Goal: Task Accomplishment & Management: Use online tool/utility

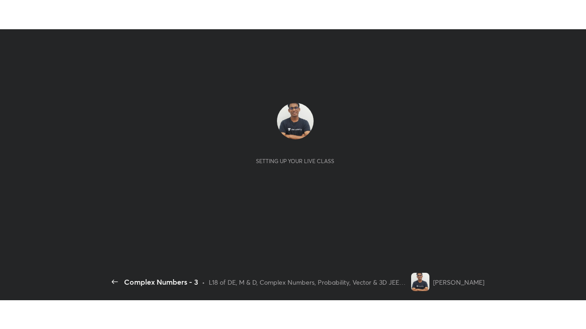
scroll to position [3, 0]
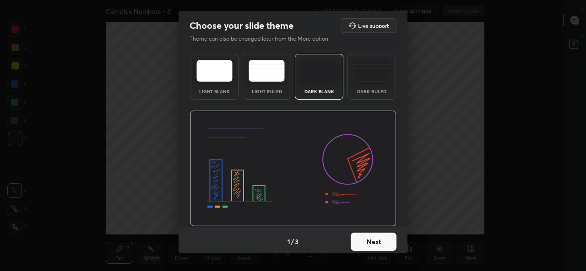
click at [390, 241] on button "Next" at bounding box center [373, 242] width 46 height 18
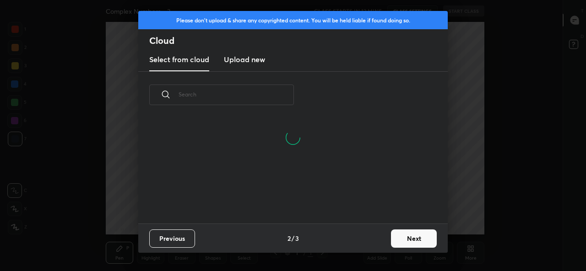
click at [401, 236] on button "Next" at bounding box center [414, 239] width 46 height 18
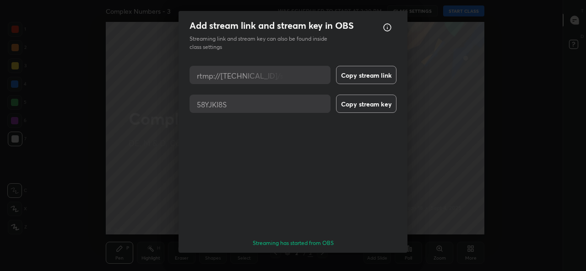
click at [371, 260] on button "Done" at bounding box center [373, 269] width 46 height 18
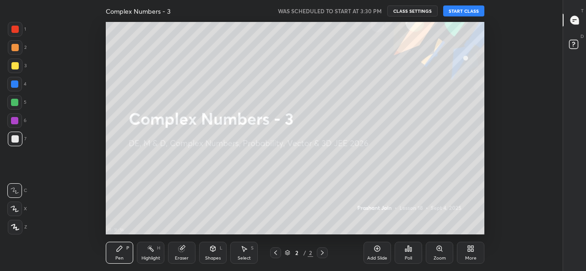
click at [470, 9] on button "START CLASS" at bounding box center [463, 10] width 41 height 11
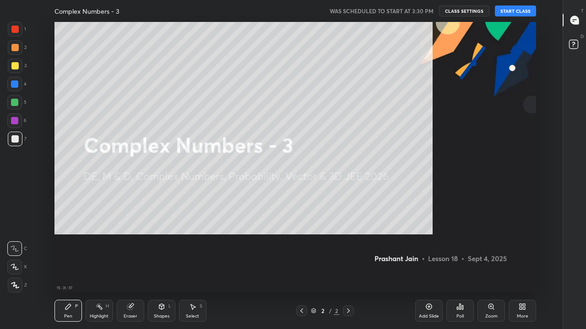
scroll to position [271, 531]
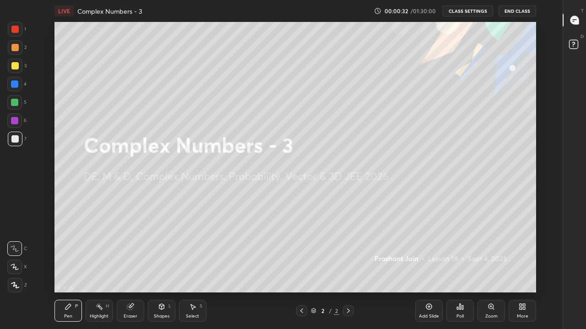
click at [521, 271] on div "More" at bounding box center [521, 311] width 27 height 22
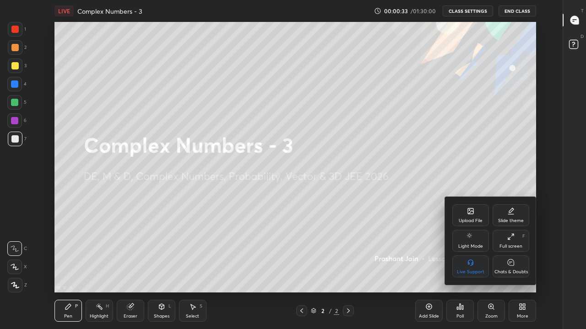
click at [458, 219] on div "Upload File" at bounding box center [470, 221] width 24 height 5
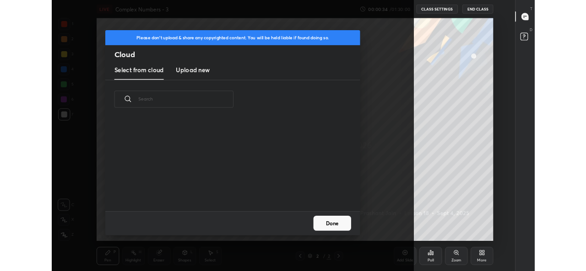
scroll to position [113, 294]
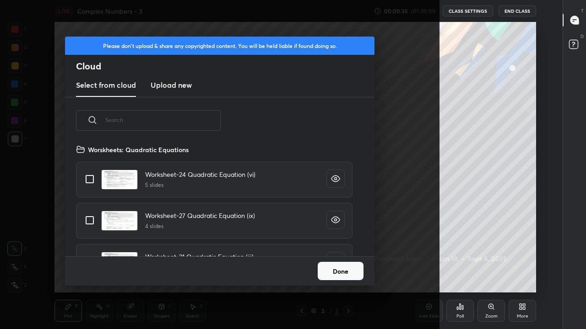
click at [196, 121] on input "text" at bounding box center [162, 120] width 115 height 39
click at [171, 84] on h3 "Upload new" at bounding box center [171, 85] width 41 height 11
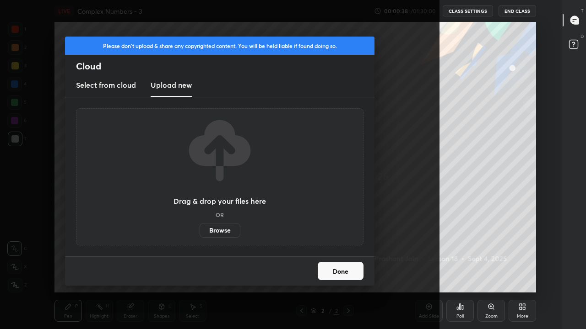
click at [225, 228] on label "Browse" at bounding box center [219, 230] width 41 height 15
click at [199, 228] on input "Browse" at bounding box center [199, 230] width 0 height 15
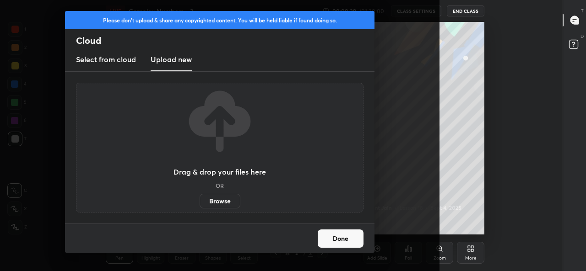
scroll to position [45533, 45214]
type textarea "x"
click at [108, 61] on h3 "Select from cloud" at bounding box center [106, 59] width 60 height 11
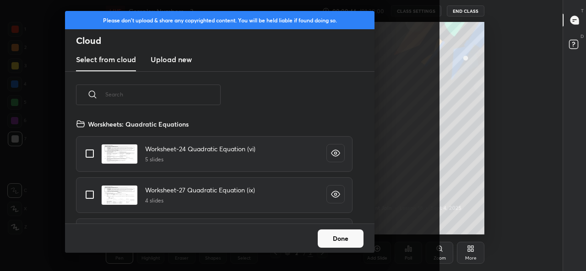
scroll to position [105, 294]
click at [201, 96] on input "text" at bounding box center [162, 94] width 115 height 39
click at [202, 96] on input "text" at bounding box center [162, 94] width 115 height 39
click at [178, 97] on input "text" at bounding box center [162, 94] width 115 height 39
click at [152, 95] on input "text" at bounding box center [162, 94] width 115 height 39
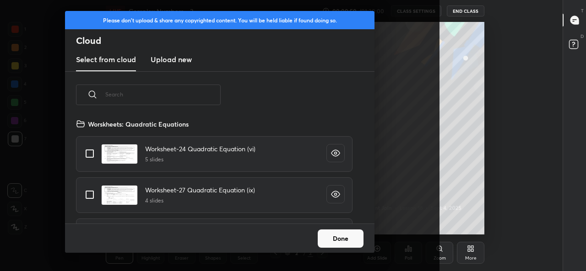
click at [152, 95] on input "text" at bounding box center [162, 94] width 115 height 39
click at [143, 96] on input "text" at bounding box center [162, 94] width 115 height 39
click at [144, 95] on input "text" at bounding box center [162, 94] width 115 height 39
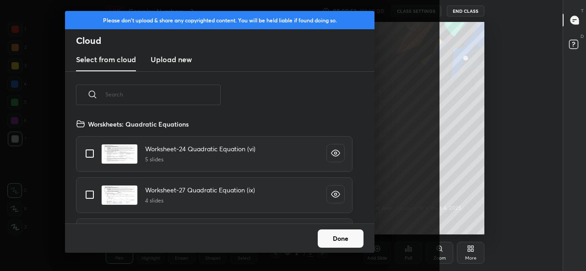
click at [337, 237] on button "Done" at bounding box center [340, 239] width 46 height 18
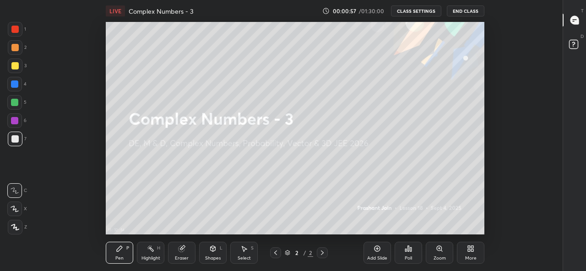
click at [467, 254] on div "More" at bounding box center [470, 253] width 27 height 22
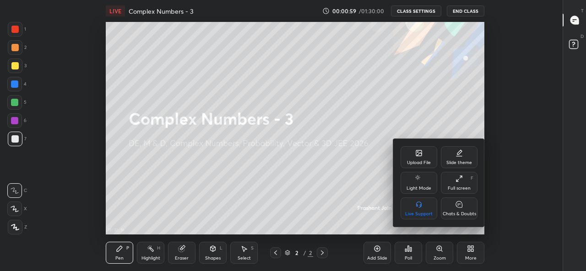
click at [419, 161] on div "Upload File" at bounding box center [419, 163] width 24 height 5
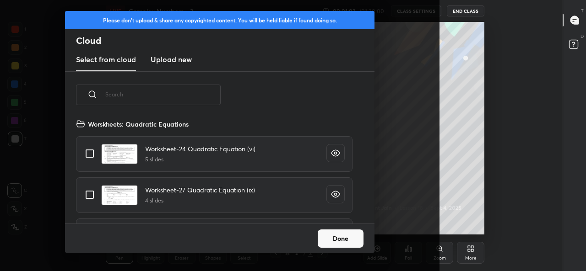
click at [136, 97] on input "text" at bounding box center [162, 94] width 115 height 39
type input "Comple"
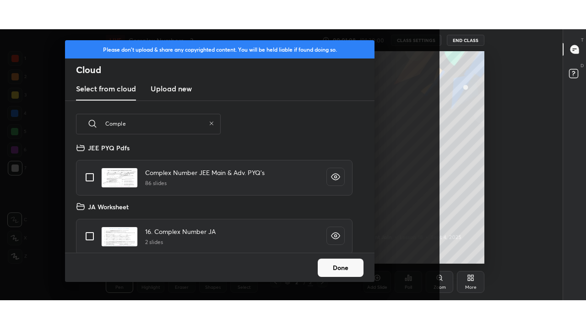
scroll to position [65, 0]
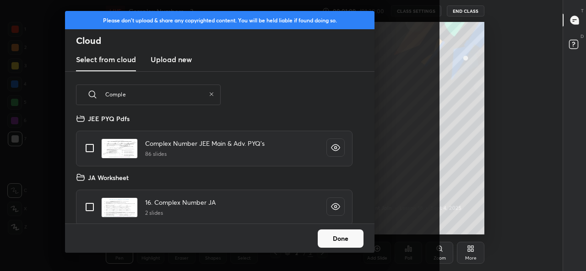
type textarea "x"
type input "Comple"
click at [90, 149] on input "grid" at bounding box center [89, 148] width 19 height 19
checkbox input "true"
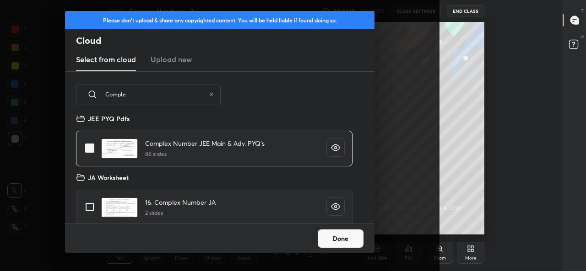
click at [330, 230] on button "Done" at bounding box center [340, 239] width 46 height 18
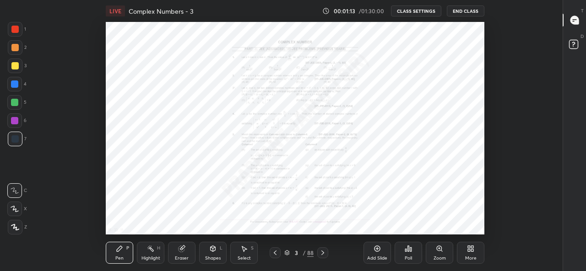
click at [323, 251] on icon at bounding box center [322, 252] width 7 height 7
click at [324, 251] on icon at bounding box center [322, 252] width 7 height 7
click at [324, 252] on icon at bounding box center [322, 252] width 7 height 7
click at [323, 253] on icon at bounding box center [322, 252] width 7 height 7
click at [472, 251] on icon at bounding box center [472, 250] width 2 height 2
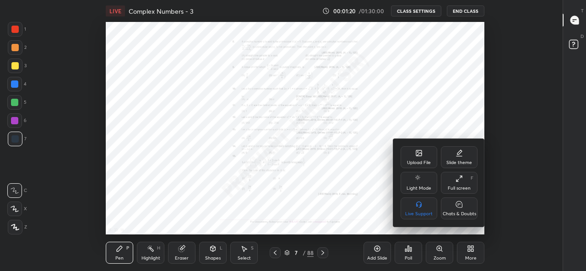
click at [461, 187] on div "Full screen" at bounding box center [458, 188] width 23 height 5
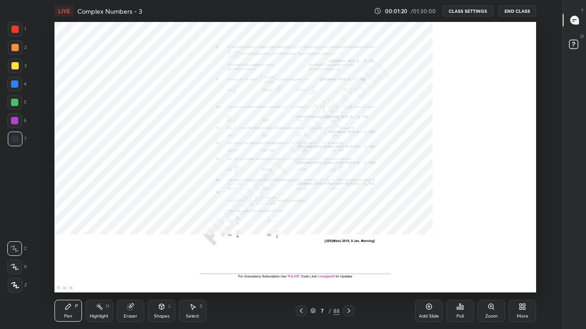
type textarea "x"
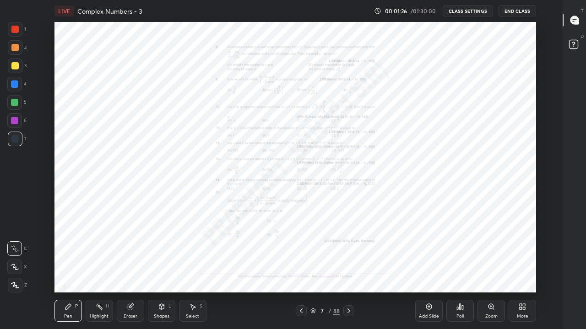
click at [302, 271] on icon at bounding box center [300, 310] width 7 height 7
click at [493, 271] on icon at bounding box center [490, 306] width 5 height 5
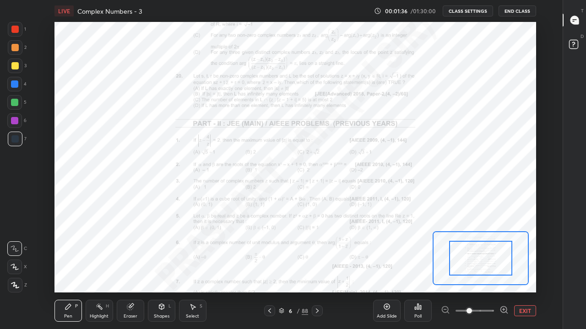
click at [503, 271] on icon at bounding box center [503, 310] width 0 height 2
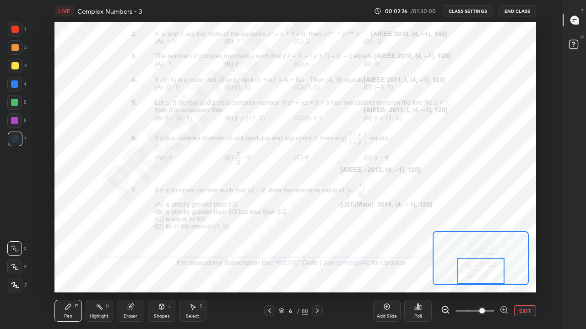
click at [317, 271] on icon at bounding box center [316, 310] width 7 height 7
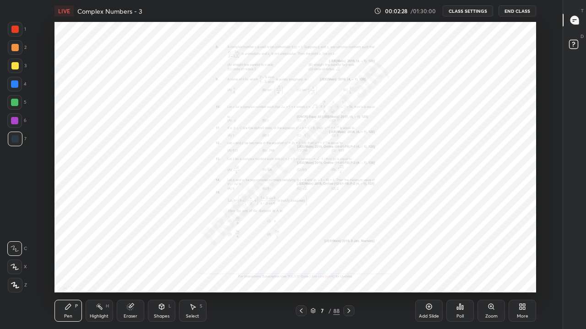
click at [493, 271] on icon at bounding box center [490, 306] width 5 height 5
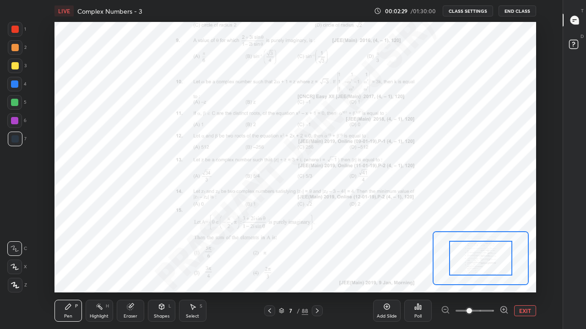
click at [503, 271] on icon at bounding box center [503, 310] width 2 height 0
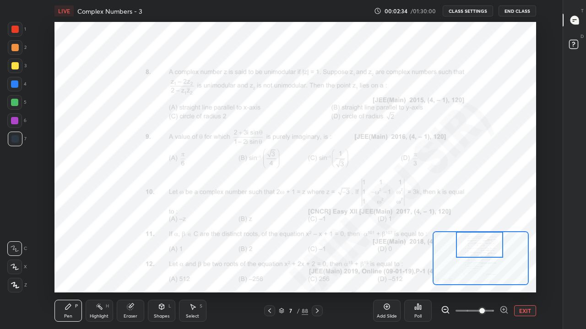
click at [522, 271] on button "EXIT" at bounding box center [525, 311] width 22 height 11
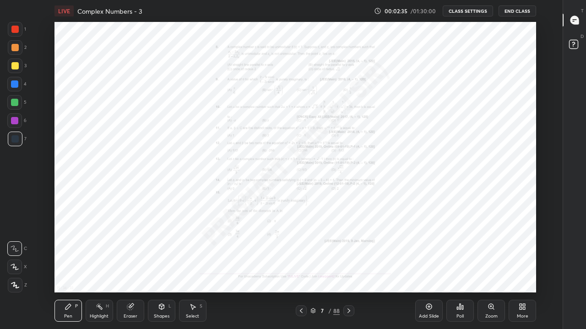
click at [437, 271] on div "Add Slide" at bounding box center [429, 316] width 20 height 5
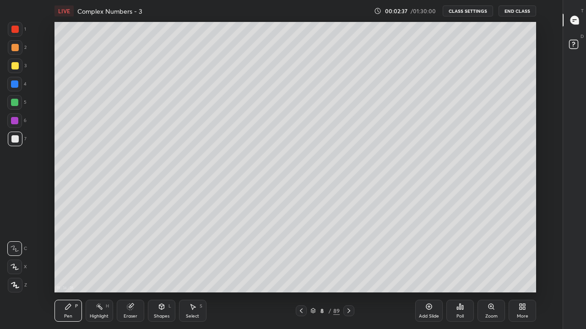
click at [12, 65] on div at bounding box center [14, 65] width 7 height 7
click at [16, 266] on icon at bounding box center [15, 267] width 8 height 6
click at [300, 271] on div at bounding box center [301, 311] width 11 height 11
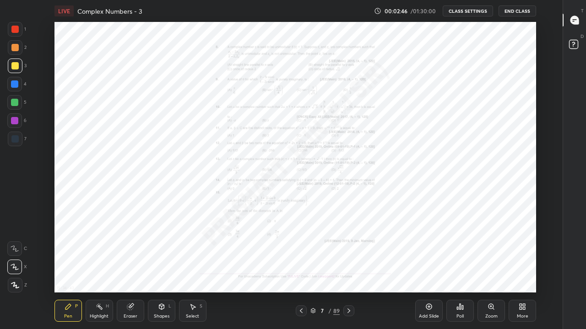
click at [348, 271] on icon at bounding box center [348, 310] width 7 height 7
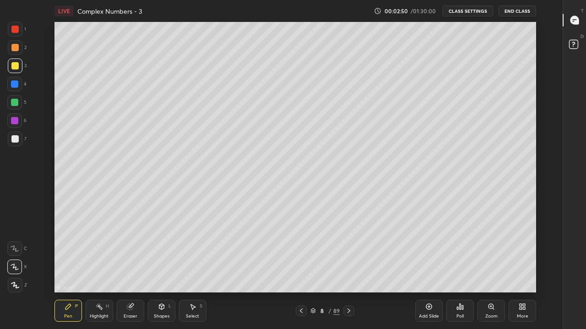
click at [127, 271] on icon at bounding box center [130, 306] width 7 height 7
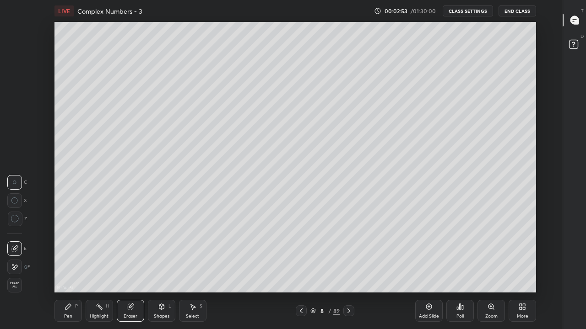
click at [66, 271] on div "Pen" at bounding box center [68, 316] width 8 height 5
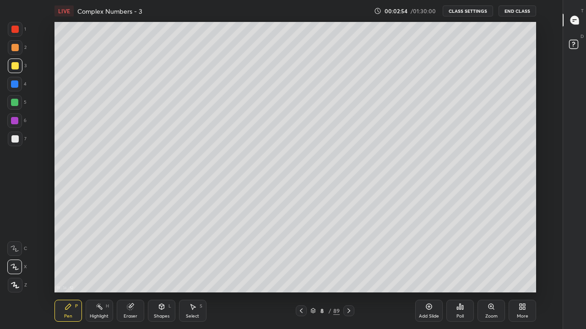
click at [300, 271] on icon at bounding box center [300, 310] width 7 height 7
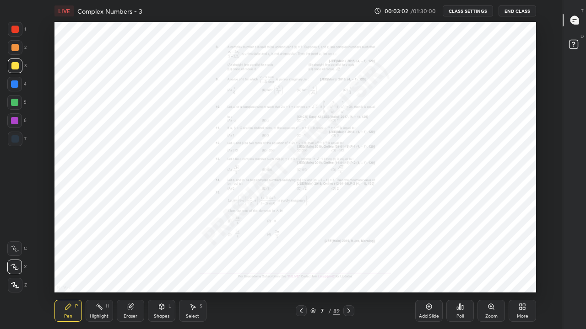
click at [347, 271] on icon at bounding box center [348, 310] width 7 height 7
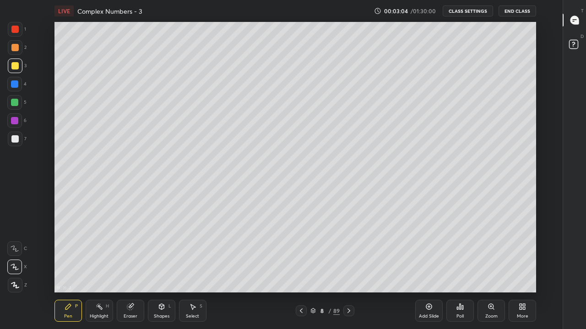
click at [129, 271] on icon at bounding box center [130, 307] width 6 height 6
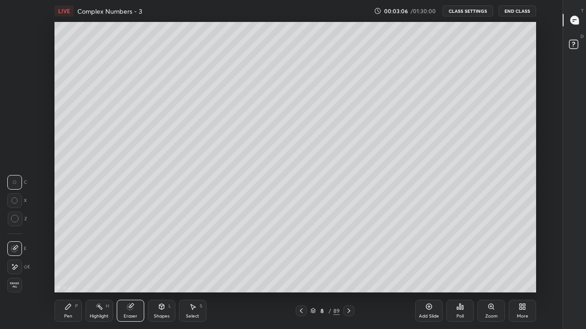
click at [65, 271] on div "Pen" at bounding box center [68, 316] width 8 height 5
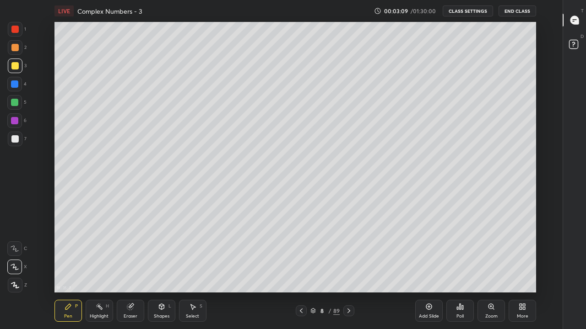
click at [301, 271] on icon at bounding box center [300, 310] width 7 height 7
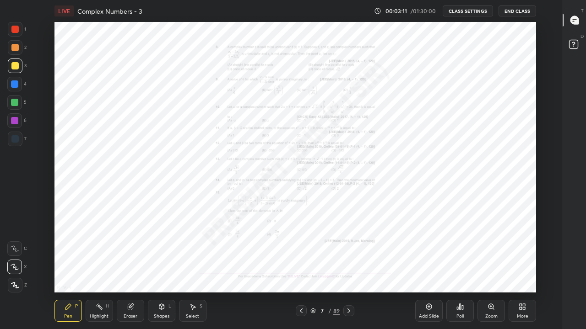
click at [351, 271] on div at bounding box center [348, 311] width 11 height 11
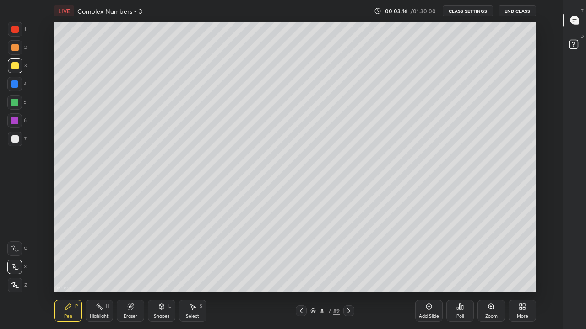
click at [300, 271] on icon at bounding box center [300, 310] width 7 height 7
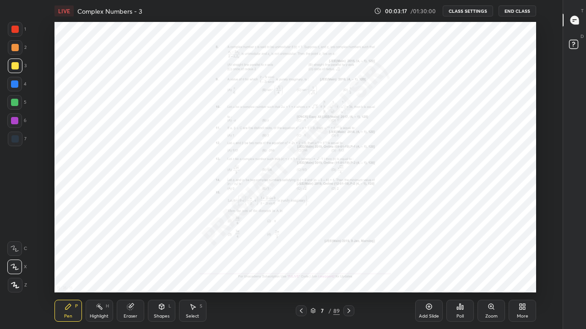
click at [347, 271] on icon at bounding box center [348, 310] width 7 height 7
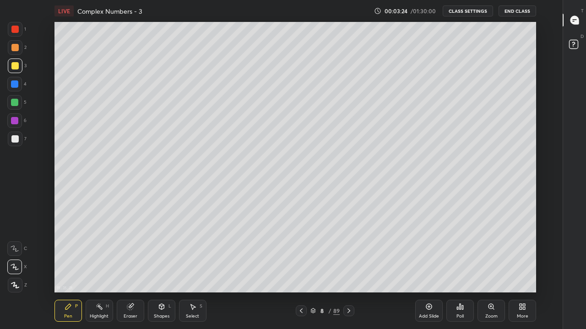
click at [301, 271] on icon at bounding box center [300, 310] width 7 height 7
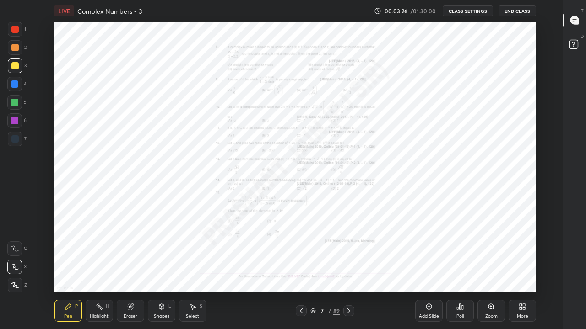
click at [348, 271] on icon at bounding box center [348, 310] width 7 height 7
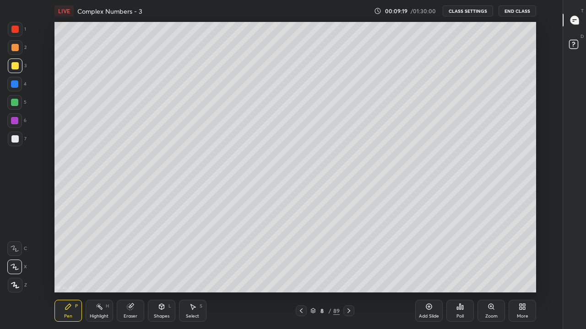
click at [348, 271] on icon at bounding box center [348, 310] width 7 height 7
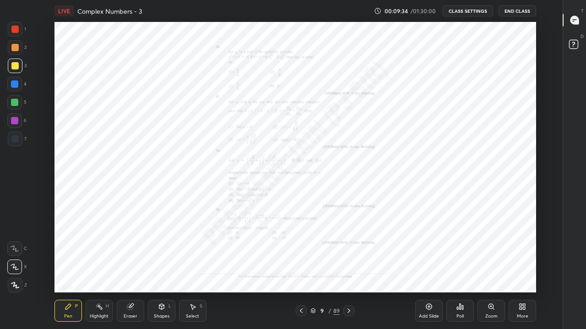
click at [489, 271] on div "Zoom" at bounding box center [490, 311] width 27 height 22
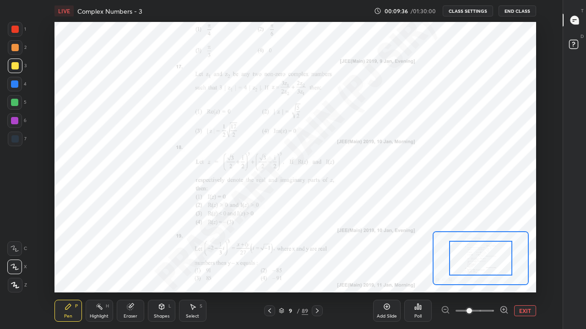
click at [502, 271] on icon at bounding box center [503, 310] width 2 height 0
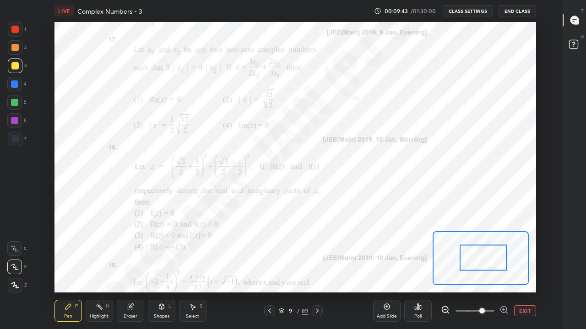
click at [14, 28] on div at bounding box center [14, 29] width 7 height 7
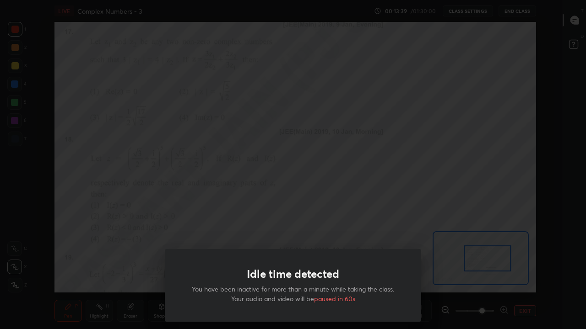
click at [521, 271] on div "Idle time detected You have been inactive for more than a minute while taking t…" at bounding box center [293, 164] width 586 height 329
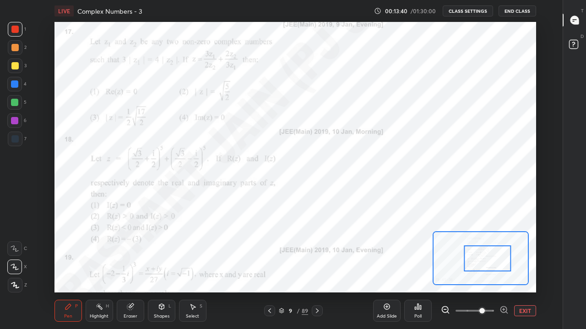
click at [519, 271] on button "EXIT" at bounding box center [525, 311] width 22 height 11
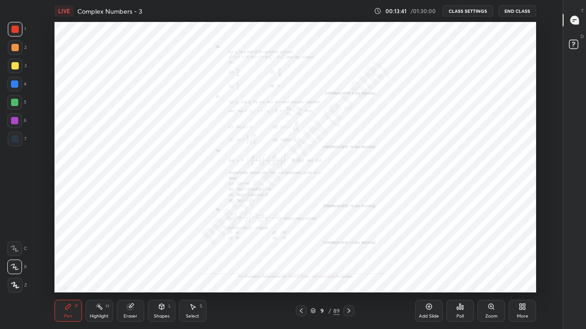
click at [430, 271] on div "Add Slide" at bounding box center [428, 311] width 27 height 22
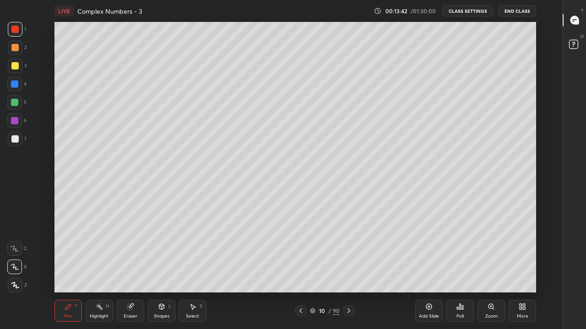
click at [15, 138] on div at bounding box center [14, 138] width 7 height 7
click at [300, 271] on icon at bounding box center [300, 310] width 7 height 7
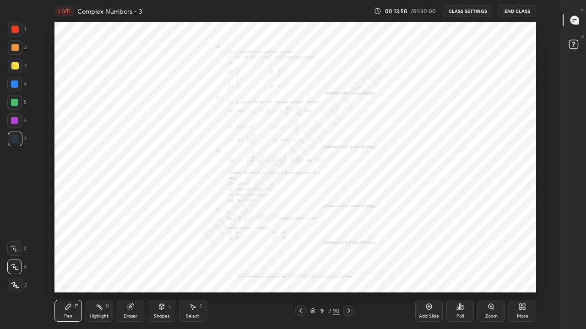
click at [349, 271] on icon at bounding box center [348, 310] width 7 height 7
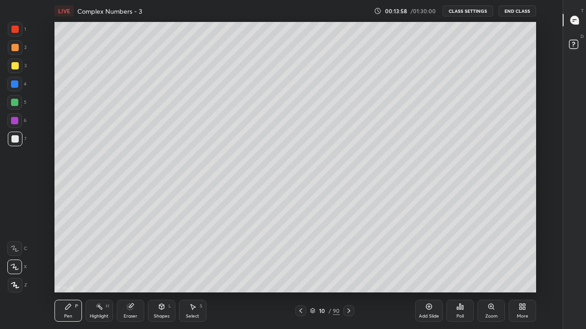
click at [301, 271] on icon at bounding box center [300, 310] width 7 height 7
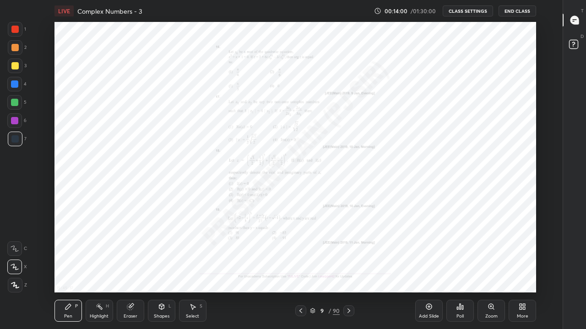
click at [347, 271] on icon at bounding box center [348, 310] width 7 height 7
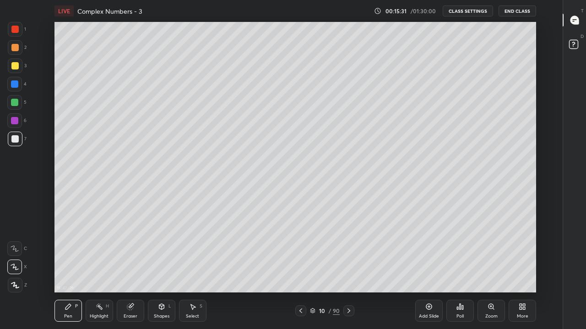
click at [349, 271] on icon at bounding box center [348, 310] width 7 height 7
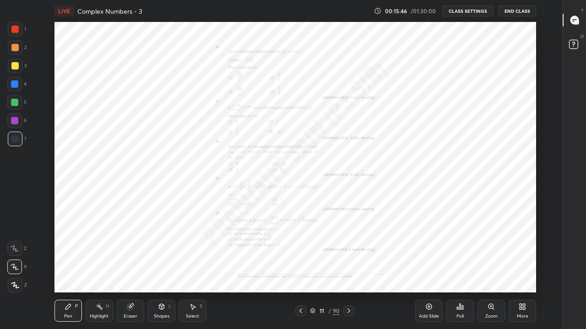
click at [301, 271] on icon at bounding box center [300, 311] width 3 height 5
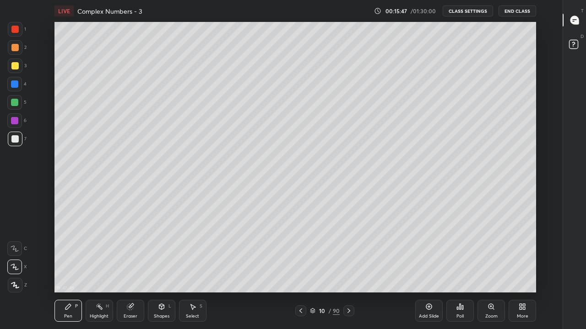
click at [301, 271] on icon at bounding box center [300, 310] width 7 height 7
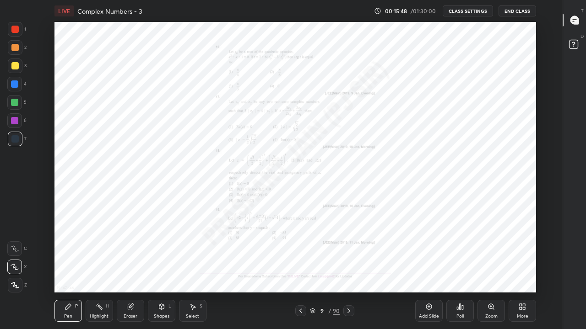
click at [488, 271] on icon at bounding box center [490, 306] width 7 height 7
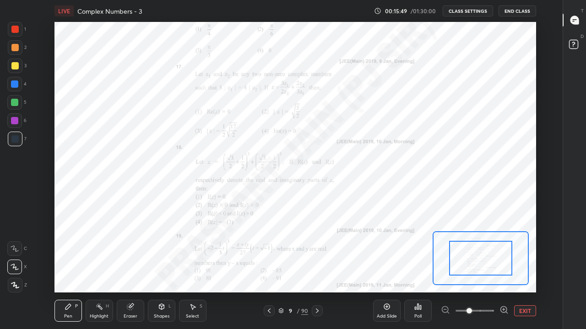
click at [504, 271] on icon at bounding box center [503, 310] width 9 height 9
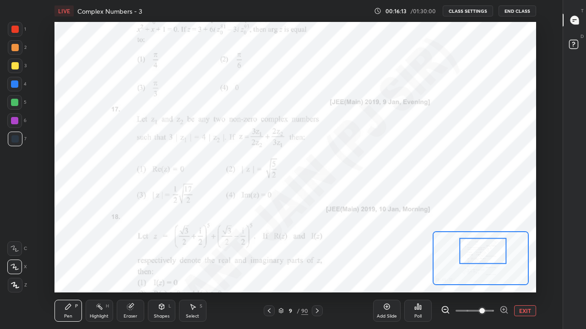
click at [319, 271] on div at bounding box center [317, 311] width 11 height 11
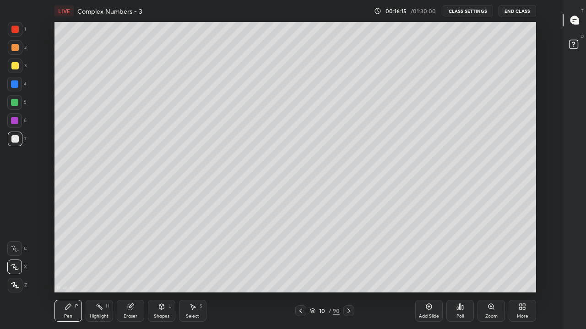
click at [521, 271] on icon at bounding box center [520, 308] width 2 height 2
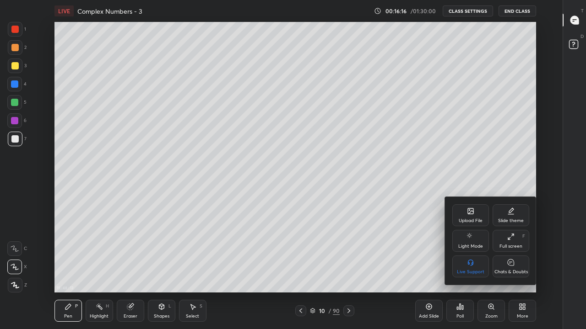
click at [430, 271] on div at bounding box center [293, 164] width 586 height 329
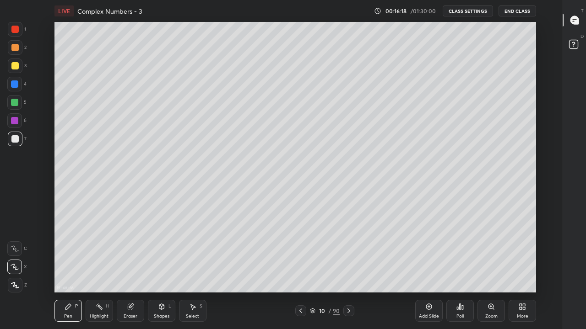
click at [435, 271] on div "Add Slide" at bounding box center [428, 311] width 27 height 22
click at [301, 271] on icon at bounding box center [301, 310] width 7 height 7
click at [519, 271] on icon at bounding box center [520, 308] width 2 height 2
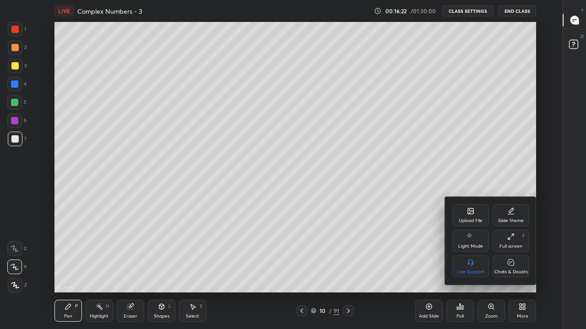
click at [475, 220] on div "Upload File" at bounding box center [470, 221] width 24 height 5
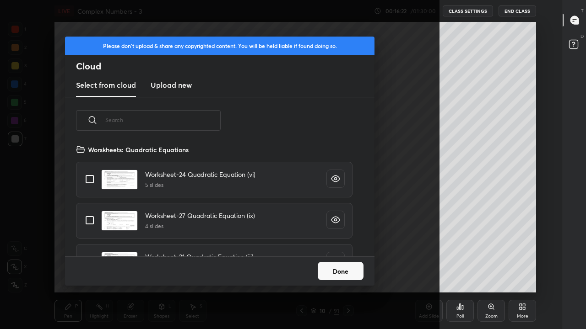
scroll to position [113, 294]
click at [141, 121] on input "text" at bounding box center [162, 120] width 115 height 39
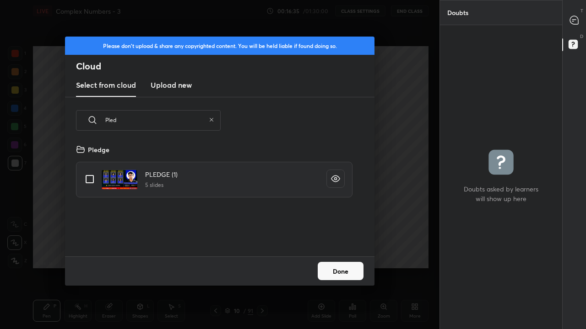
type input "Pled"
click at [90, 181] on input "grid" at bounding box center [89, 179] width 19 height 19
checkbox input "true"
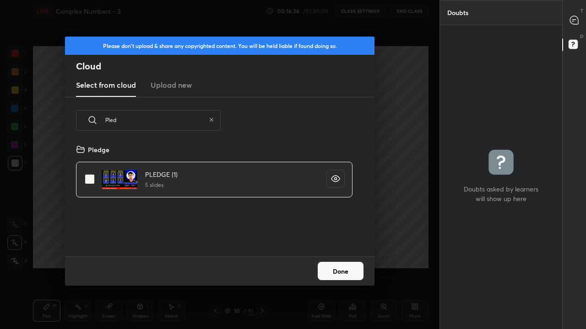
click at [325, 271] on button "Done" at bounding box center [340, 271] width 46 height 18
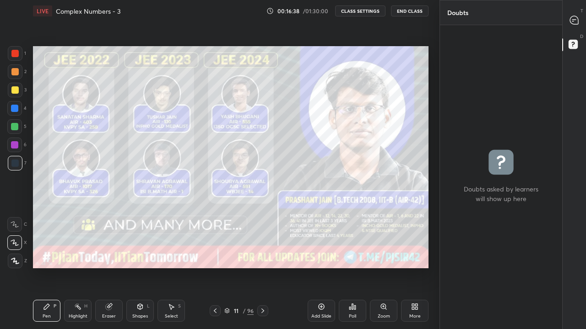
click at [414, 271] on div "More" at bounding box center [414, 311] width 27 height 22
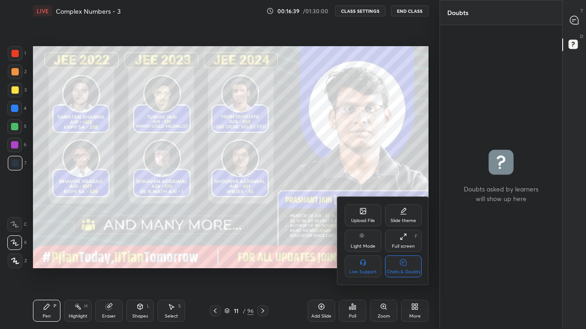
click at [409, 264] on div "Chats & Doubts" at bounding box center [403, 267] width 37 height 22
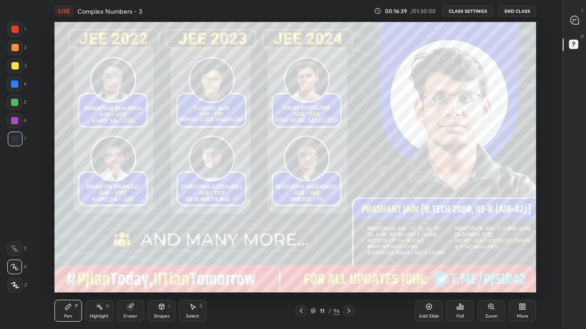
scroll to position [271, 531]
click at [349, 271] on icon at bounding box center [348, 310] width 7 height 7
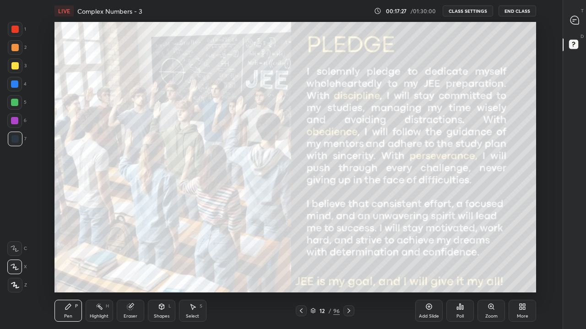
click at [353, 271] on div at bounding box center [348, 311] width 11 height 11
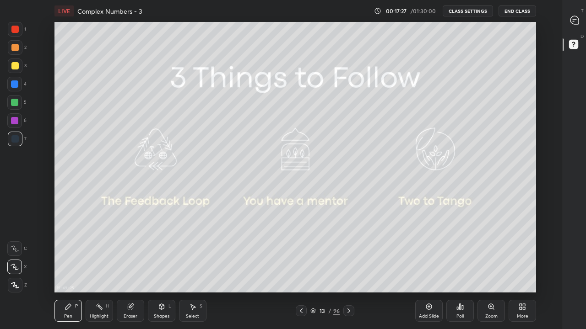
click at [348, 271] on icon at bounding box center [348, 310] width 7 height 7
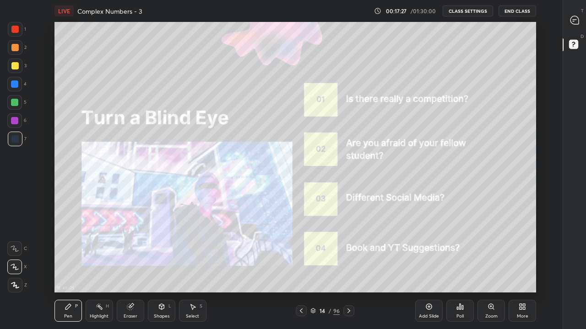
click at [348, 271] on icon at bounding box center [348, 310] width 7 height 7
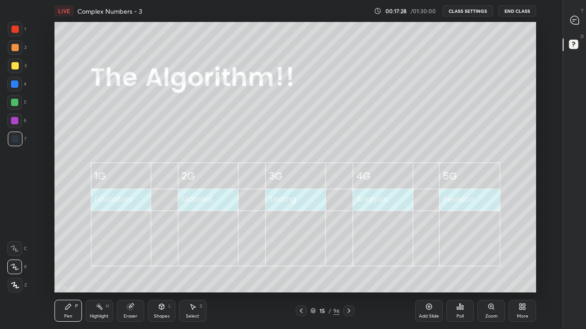
click at [348, 271] on icon at bounding box center [348, 310] width 7 height 7
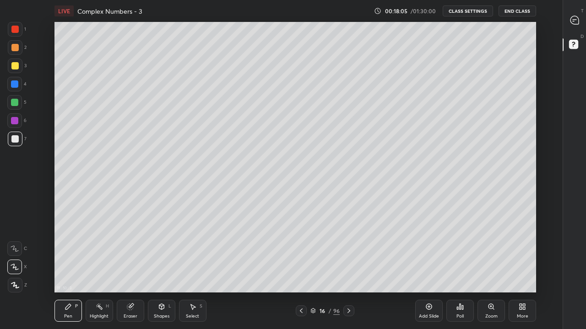
click at [16, 70] on div at bounding box center [15, 66] width 15 height 15
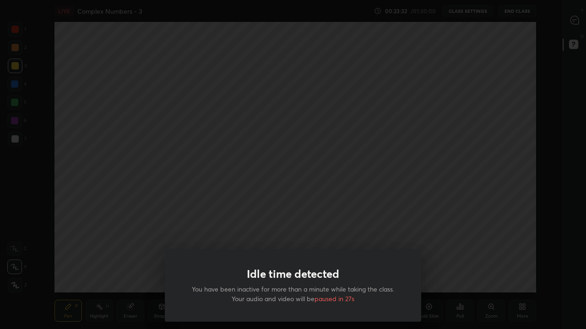
click at [473, 251] on div "Idle time detected You have been inactive for more than a minute while taking t…" at bounding box center [293, 164] width 586 height 329
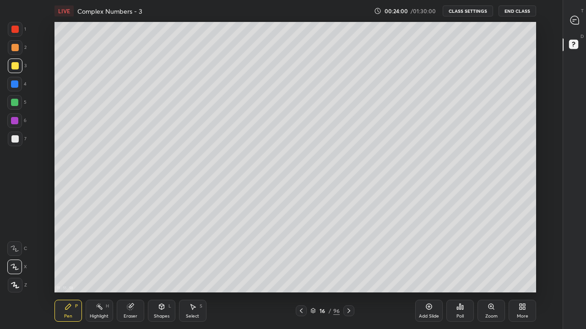
click at [428, 271] on div "Add Slide" at bounding box center [428, 311] width 27 height 22
click at [15, 140] on div at bounding box center [14, 138] width 7 height 7
click at [12, 67] on div at bounding box center [14, 65] width 7 height 7
click at [126, 271] on div "Eraser" at bounding box center [131, 316] width 14 height 5
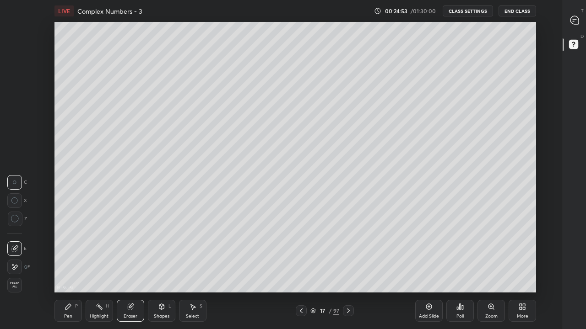
click at [64, 271] on div "Pen P" at bounding box center [67, 311] width 27 height 22
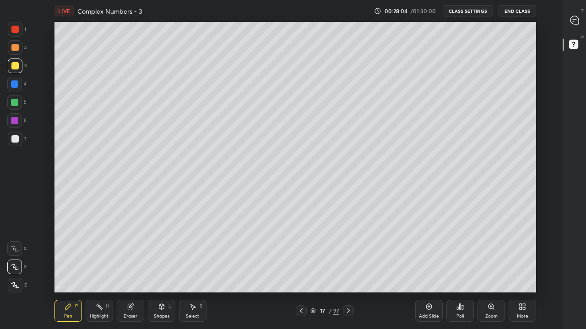
click at [425, 271] on div "Add Slide" at bounding box center [428, 311] width 27 height 22
click at [15, 141] on div at bounding box center [14, 138] width 7 height 7
click at [137, 271] on div "Eraser" at bounding box center [130, 311] width 27 height 22
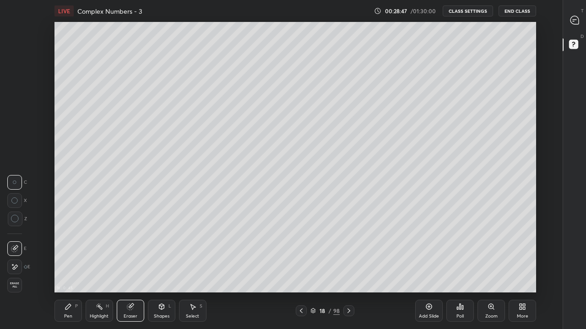
click at [70, 271] on div "Pen P" at bounding box center [67, 311] width 27 height 22
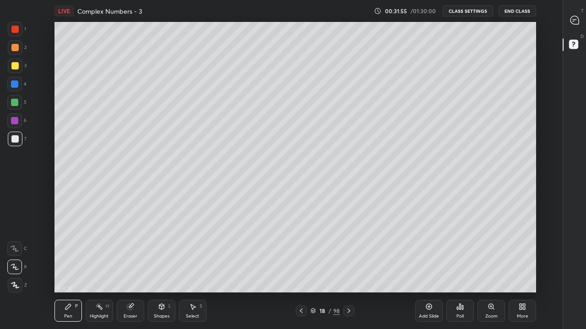
click at [126, 271] on div "Eraser" at bounding box center [130, 311] width 27 height 22
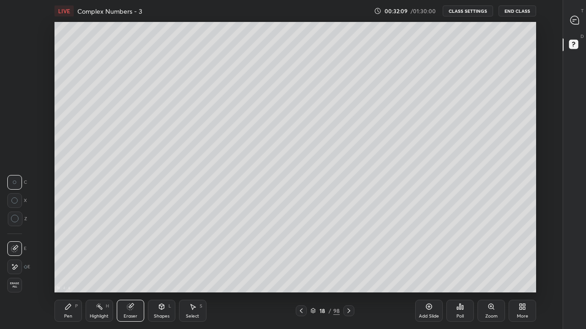
click at [72, 271] on div "Pen P" at bounding box center [67, 311] width 27 height 22
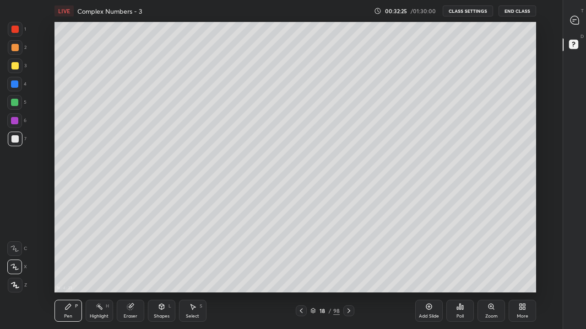
click at [13, 66] on div at bounding box center [14, 65] width 7 height 7
click at [301, 271] on icon at bounding box center [300, 310] width 7 height 7
click at [349, 271] on icon at bounding box center [348, 310] width 7 height 7
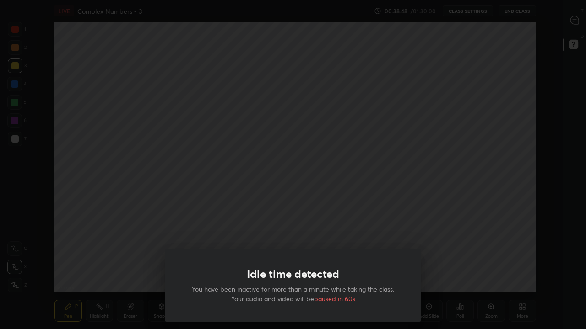
click at [433, 271] on div "Idle time detected You have been inactive for more than a minute while taking t…" at bounding box center [293, 164] width 586 height 329
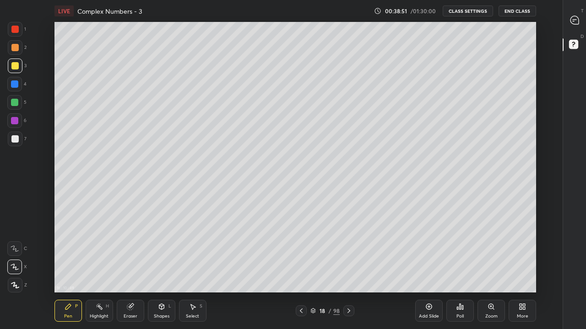
click at [349, 271] on icon at bounding box center [348, 310] width 7 height 7
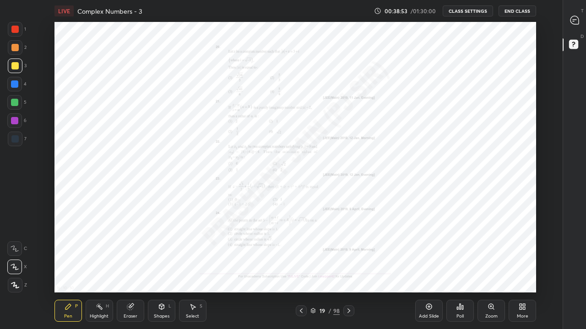
click at [302, 271] on icon at bounding box center [300, 310] width 7 height 7
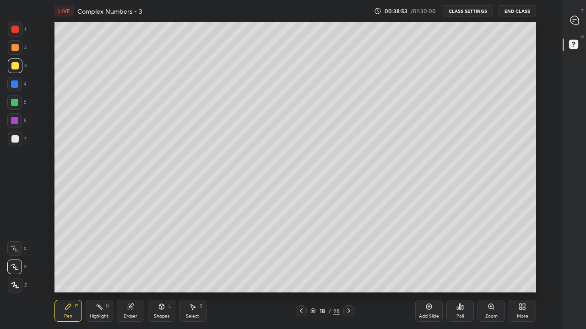
click at [425, 271] on div "Add Slide" at bounding box center [429, 316] width 20 height 5
click at [15, 142] on div at bounding box center [14, 138] width 7 height 7
click at [11, 67] on div at bounding box center [14, 65] width 7 height 7
click at [130, 271] on icon at bounding box center [130, 307] width 6 height 6
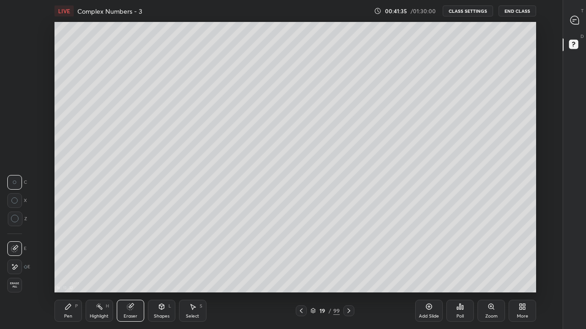
click at [70, 271] on div "Pen" at bounding box center [68, 316] width 8 height 5
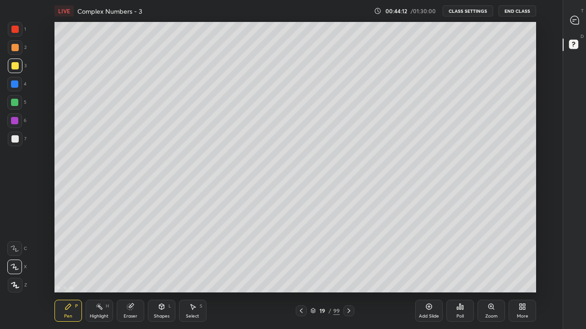
click at [541, 177] on div "16 : 16 : 10 Setting up your live class" at bounding box center [295, 157] width 532 height 271
click at [198, 271] on div "Select S" at bounding box center [192, 311] width 27 height 22
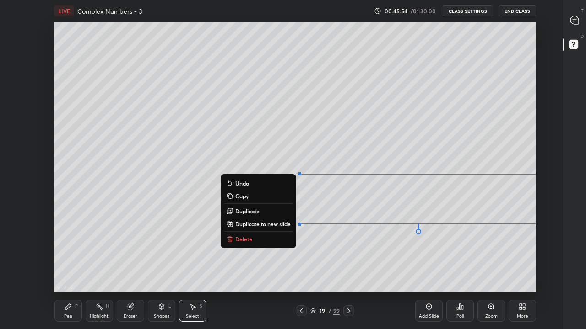
click at [248, 223] on p "Duplicate to new slide" at bounding box center [262, 223] width 55 height 7
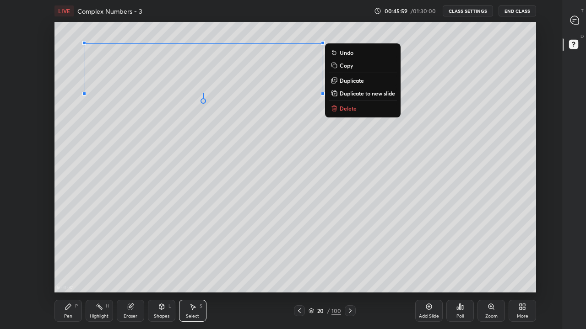
click at [156, 162] on div "0 ° Undo Copy Duplicate Duplicate to new slide Delete" at bounding box center [294, 157] width 481 height 271
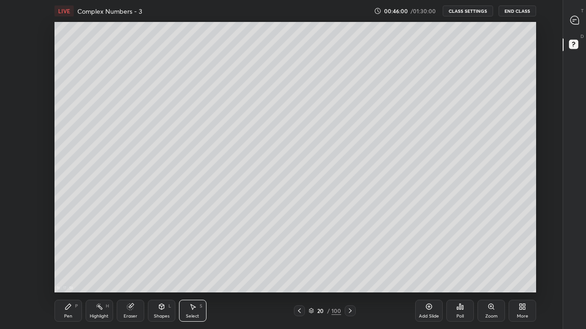
click at [63, 271] on div "Pen P" at bounding box center [67, 311] width 27 height 22
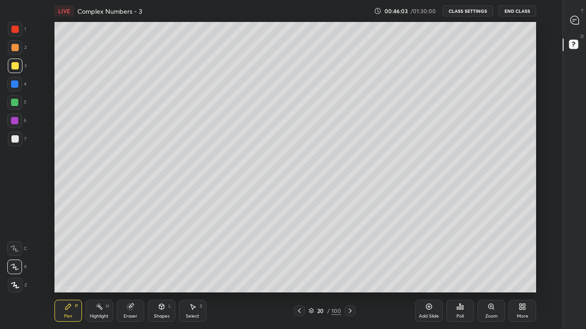
click at [14, 140] on div at bounding box center [14, 138] width 7 height 7
click at [429, 271] on div "Add Slide" at bounding box center [428, 311] width 27 height 22
click at [15, 70] on div at bounding box center [15, 66] width 15 height 15
click at [18, 142] on div at bounding box center [15, 139] width 15 height 15
click at [301, 271] on icon at bounding box center [299, 310] width 7 height 7
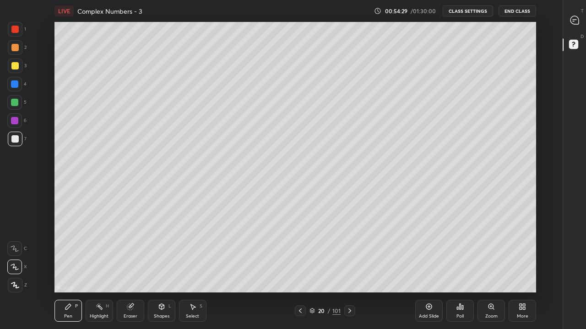
click at [349, 271] on icon at bounding box center [349, 310] width 7 height 7
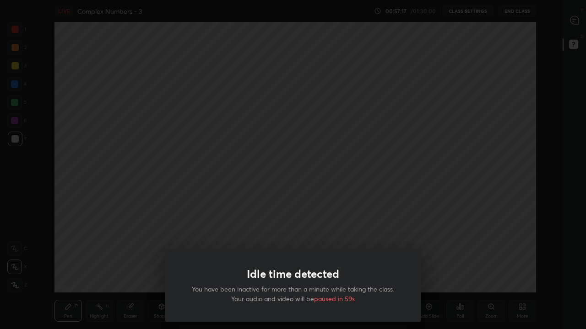
click at [386, 236] on div "Idle time detected You have been inactive for more than a minute while taking t…" at bounding box center [293, 164] width 586 height 329
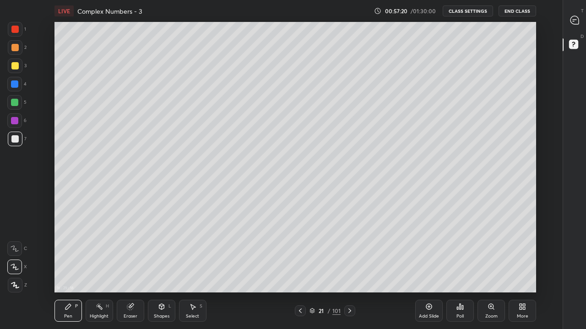
click at [426, 271] on div "Add Slide" at bounding box center [428, 311] width 27 height 22
click at [17, 66] on div at bounding box center [14, 65] width 7 height 7
click at [13, 144] on div at bounding box center [15, 139] width 15 height 15
click at [184, 271] on div "Select S" at bounding box center [192, 311] width 27 height 22
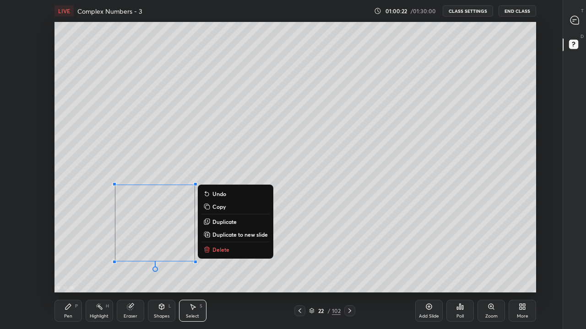
click at [81, 236] on div "0 ° Undo Copy Duplicate Duplicate to new slide Delete" at bounding box center [294, 157] width 481 height 271
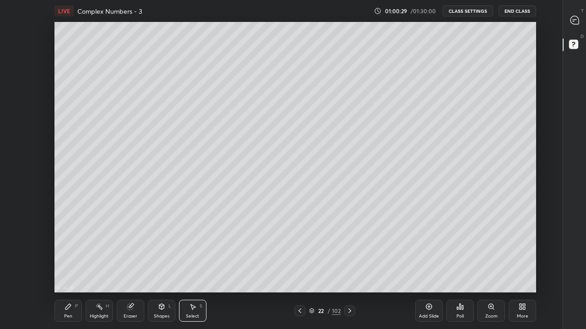
click at [65, 271] on icon at bounding box center [68, 306] width 7 height 7
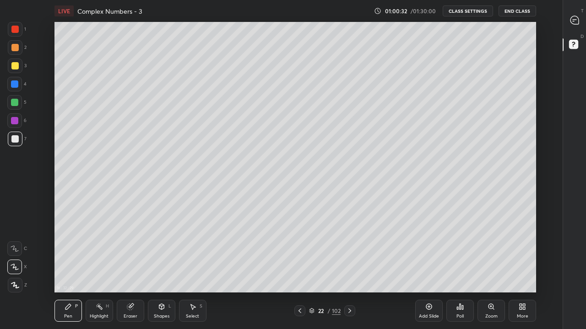
click at [14, 69] on div at bounding box center [14, 65] width 7 height 7
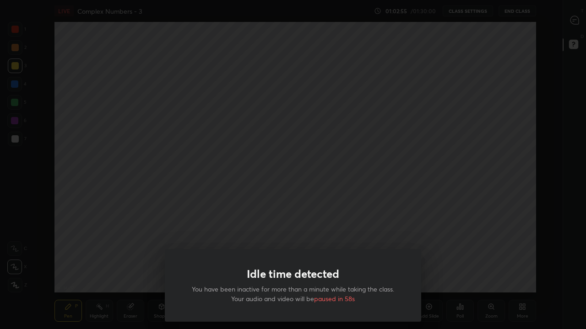
click at [364, 223] on div "Idle time detected You have been inactive for more than a minute while taking t…" at bounding box center [293, 164] width 586 height 329
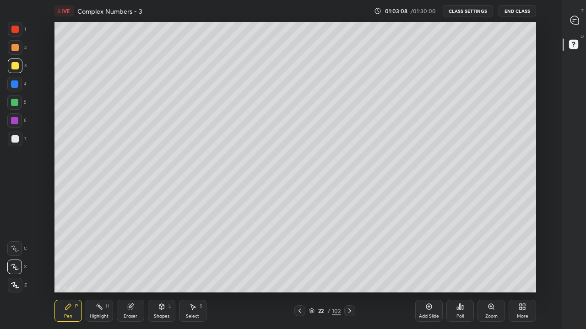
click at [475, 11] on button "CLASS SETTINGS" at bounding box center [467, 10] width 50 height 11
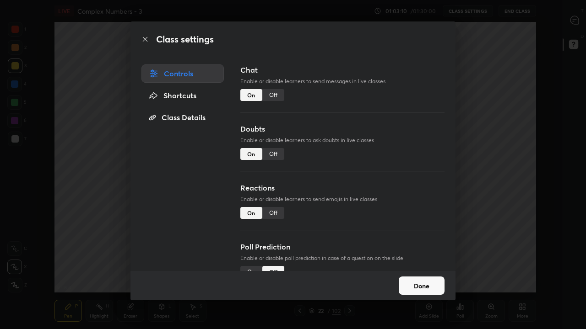
click at [275, 99] on div "Off" at bounding box center [273, 95] width 22 height 12
click at [426, 271] on button "Done" at bounding box center [421, 286] width 46 height 18
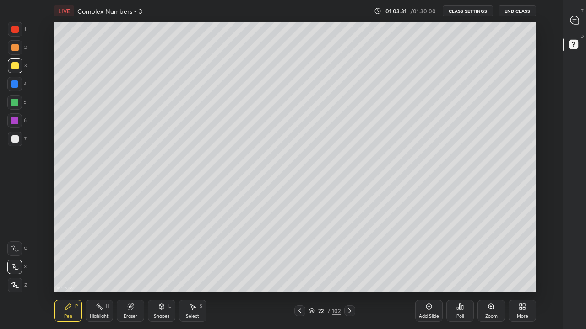
click at [430, 271] on icon at bounding box center [428, 306] width 7 height 7
click at [12, 139] on div at bounding box center [14, 138] width 7 height 7
click at [456, 10] on button "CLASS SETTINGS" at bounding box center [467, 10] width 50 height 11
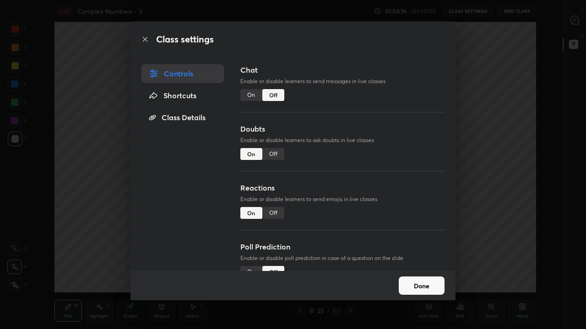
click at [254, 97] on div "On" at bounding box center [251, 95] width 22 height 12
click at [417, 271] on button "Done" at bounding box center [421, 286] width 46 height 18
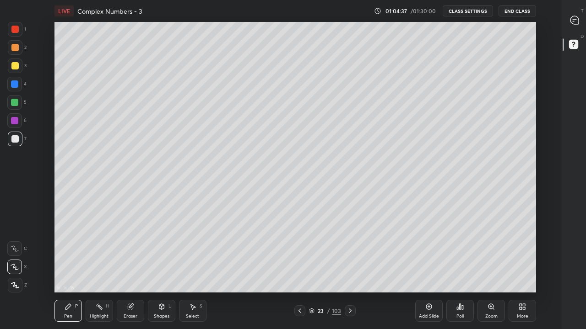
click at [458, 13] on button "CLASS SETTINGS" at bounding box center [467, 10] width 50 height 11
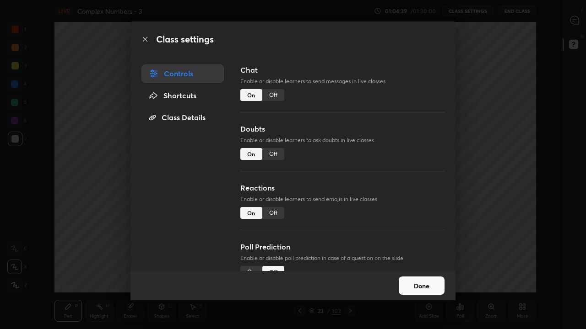
scroll to position [21, 0]
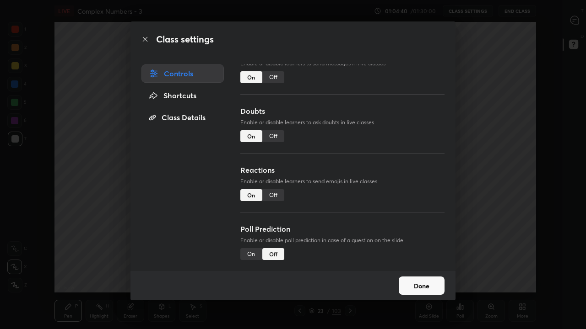
click at [274, 75] on div "Off" at bounding box center [273, 77] width 22 height 12
click at [421, 271] on button "Done" at bounding box center [421, 286] width 46 height 18
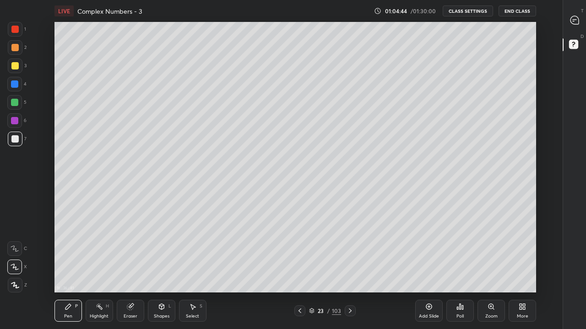
click at [15, 69] on div at bounding box center [14, 65] width 7 height 7
click at [456, 271] on div "Poll" at bounding box center [459, 311] width 27 height 22
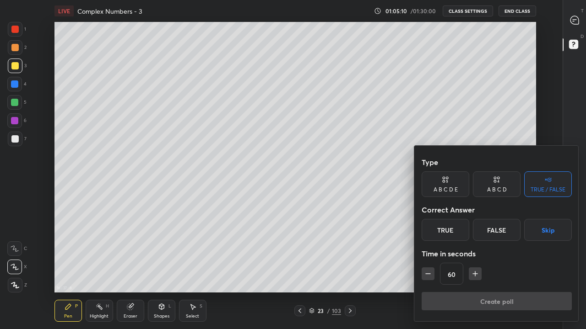
click at [458, 192] on div "A B C D E" at bounding box center [445, 185] width 48 height 26
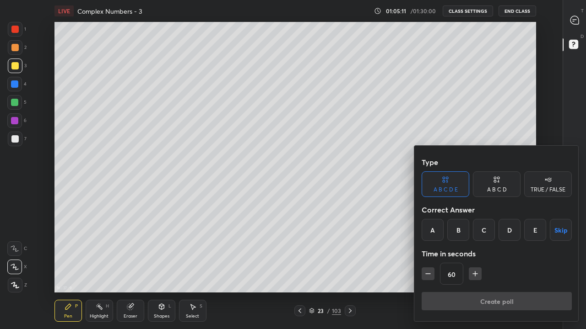
click at [437, 231] on div "A" at bounding box center [432, 230] width 22 height 22
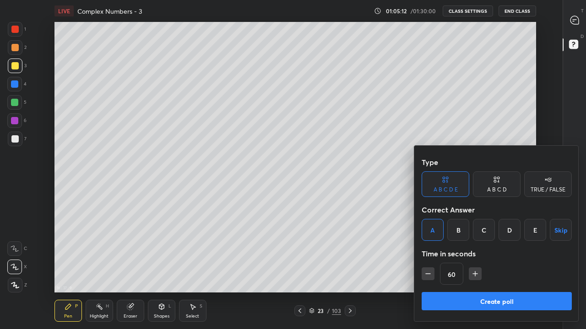
click at [472, 271] on button "button" at bounding box center [474, 274] width 13 height 13
click at [471, 271] on icon "button" at bounding box center [474, 273] width 9 height 9
click at [474, 271] on icon "button" at bounding box center [478, 273] width 9 height 9
type input "120"
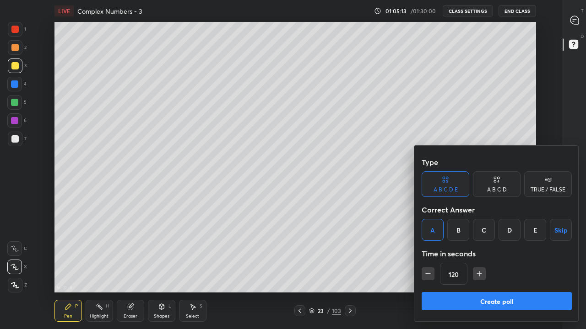
click at [469, 271] on button "Create poll" at bounding box center [496, 301] width 150 height 18
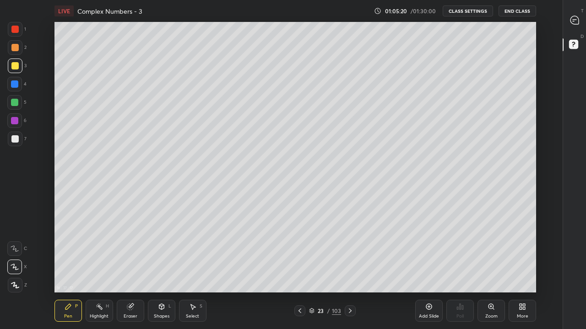
scroll to position [3, 0]
click at [11, 103] on div at bounding box center [14, 102] width 7 height 7
click at [520, 271] on div "More" at bounding box center [521, 316] width 11 height 5
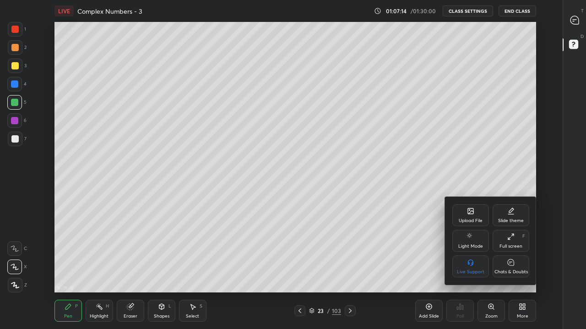
click at [509, 266] on icon at bounding box center [510, 263] width 7 height 10
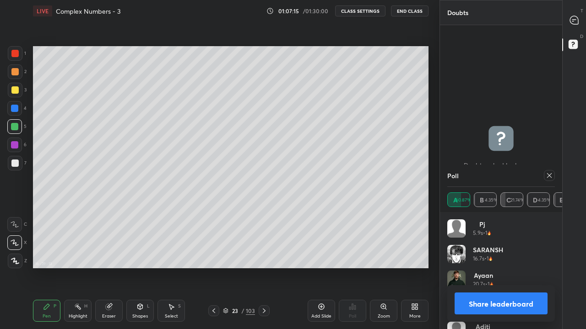
scroll to position [45475, 45343]
click at [553, 172] on div at bounding box center [548, 175] width 11 height 11
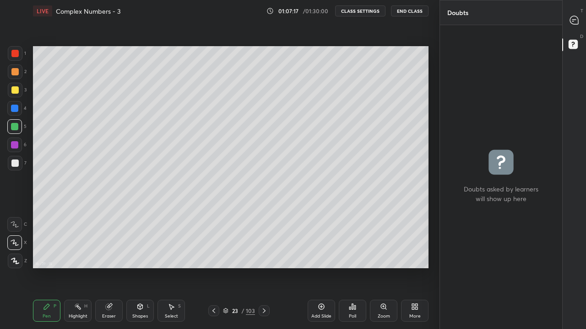
scroll to position [301, 119]
click at [421, 271] on div "More" at bounding box center [414, 311] width 27 height 22
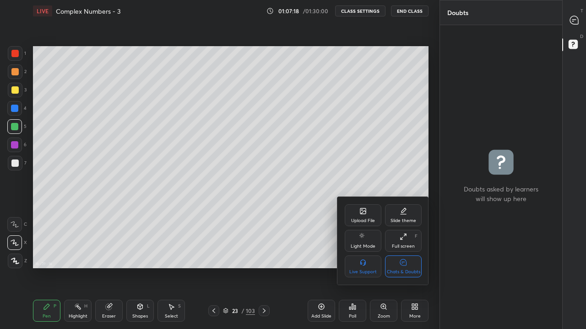
click at [413, 266] on div "Chats & Doubts" at bounding box center [403, 267] width 37 height 22
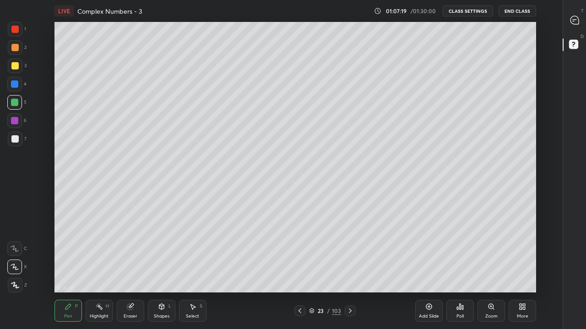
scroll to position [271, 531]
click at [458, 271] on div "Poll" at bounding box center [459, 316] width 7 height 5
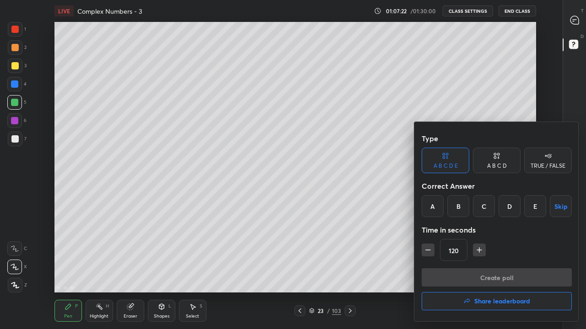
click at [432, 249] on button "button" at bounding box center [427, 250] width 13 height 13
type input "105"
click at [453, 207] on div "B" at bounding box center [458, 206] width 22 height 22
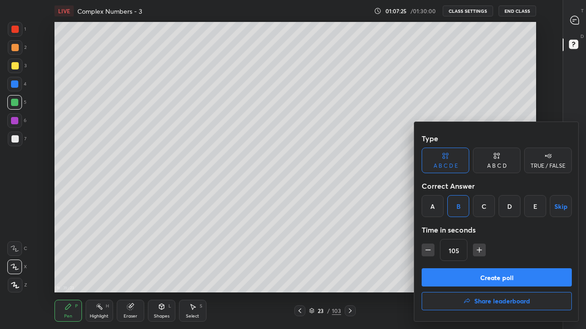
click at [474, 271] on button "Create poll" at bounding box center [496, 278] width 150 height 18
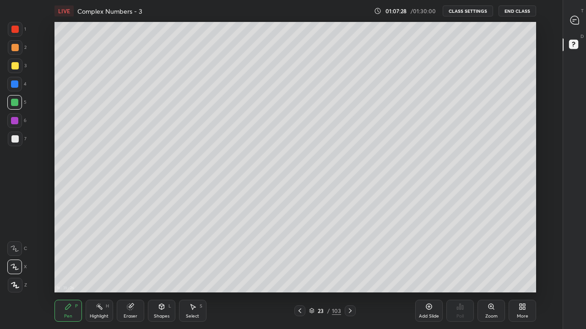
scroll to position [3, 0]
click at [13, 141] on div at bounding box center [14, 138] width 7 height 7
click at [133, 271] on div "Eraser" at bounding box center [130, 311] width 27 height 22
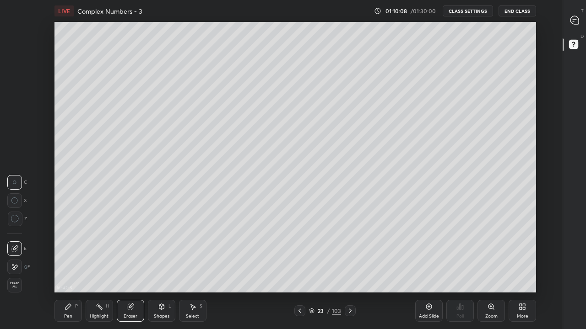
click at [67, 271] on div "Pen" at bounding box center [68, 316] width 8 height 5
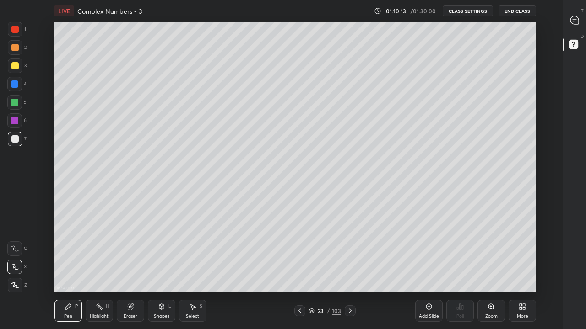
click at [518, 271] on div "More" at bounding box center [521, 311] width 27 height 22
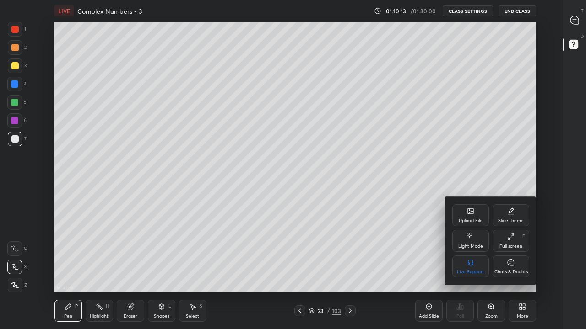
click at [512, 266] on icon at bounding box center [510, 263] width 7 height 10
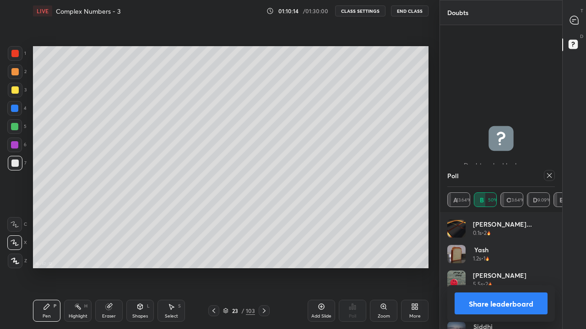
scroll to position [45475, 45343]
click at [550, 177] on icon at bounding box center [548, 175] width 7 height 7
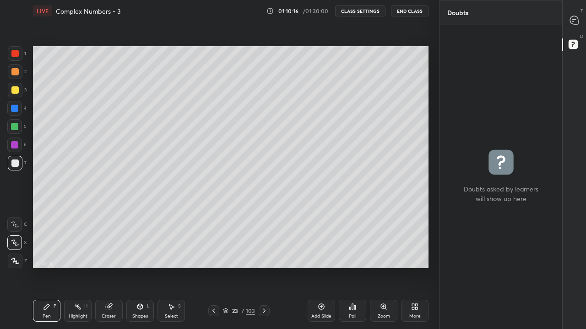
scroll to position [301, 119]
click at [420, 271] on div "More" at bounding box center [414, 311] width 27 height 22
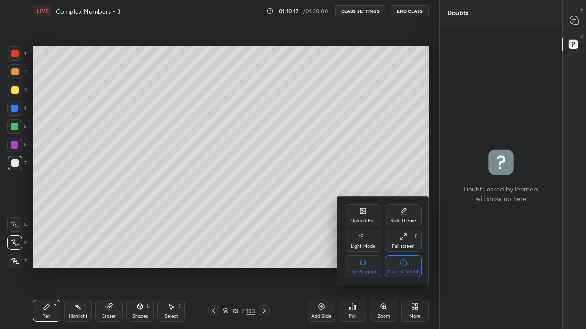
click at [416, 271] on div "Chats & Doubts" at bounding box center [403, 272] width 33 height 5
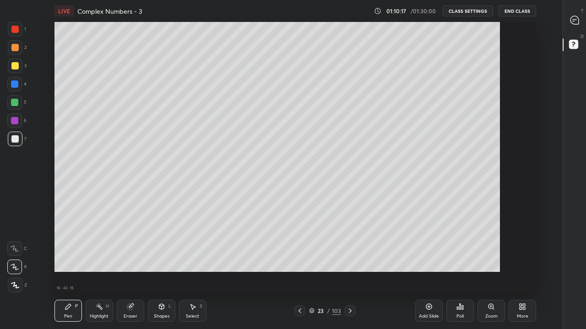
scroll to position [271, 531]
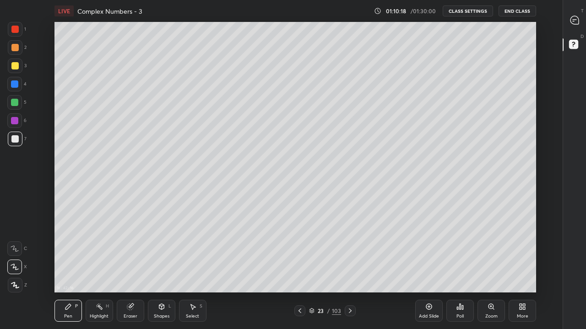
click at [463, 271] on icon at bounding box center [459, 306] width 7 height 7
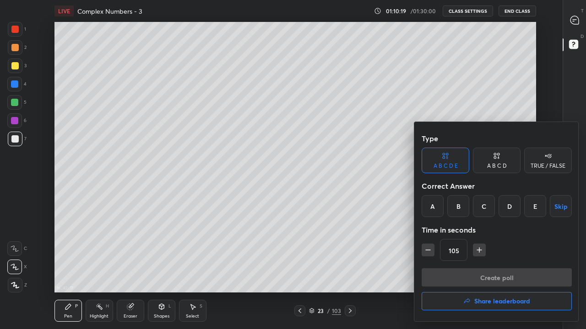
click at [486, 209] on div "C" at bounding box center [484, 206] width 22 height 22
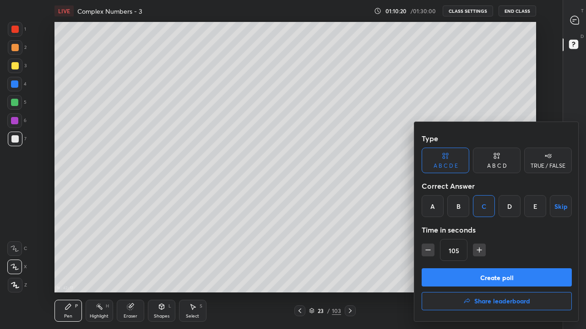
click at [431, 252] on icon "button" at bounding box center [427, 250] width 9 height 9
type input "90"
click at [457, 271] on button "Create poll" at bounding box center [496, 278] width 150 height 18
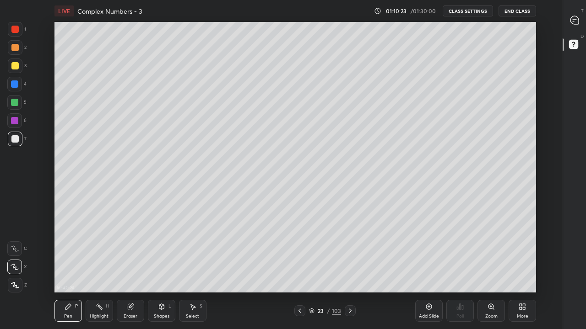
scroll to position [3, 0]
click at [471, 13] on button "CLASS SETTINGS" at bounding box center [467, 10] width 50 height 11
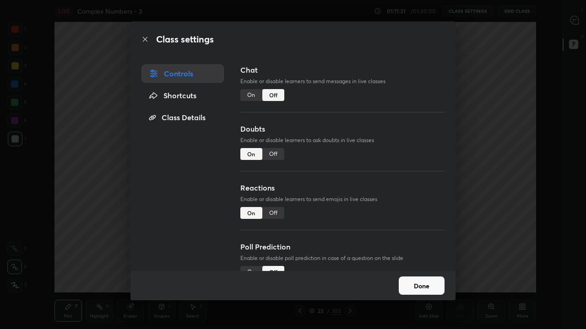
scroll to position [0, 0]
click at [251, 99] on div "On" at bounding box center [251, 95] width 22 height 12
click at [422, 271] on button "Done" at bounding box center [421, 286] width 46 height 18
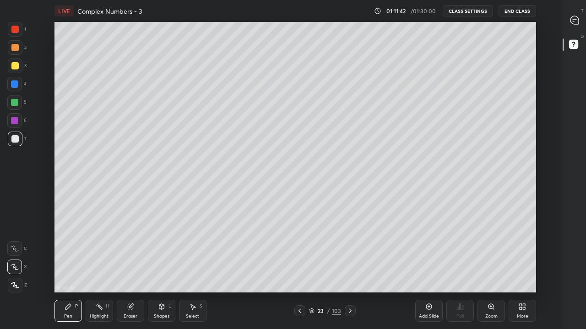
click at [18, 67] on div at bounding box center [14, 65] width 7 height 7
click at [201, 271] on div "Select S" at bounding box center [192, 311] width 27 height 22
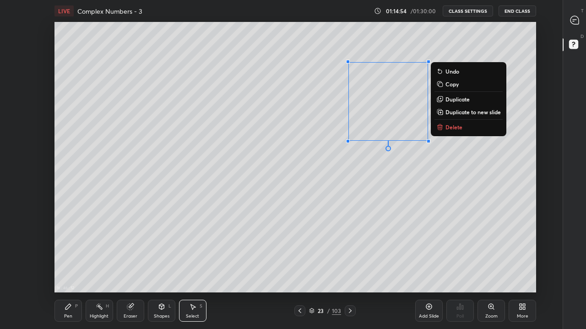
click at [481, 110] on p "Duplicate to new slide" at bounding box center [472, 111] width 55 height 7
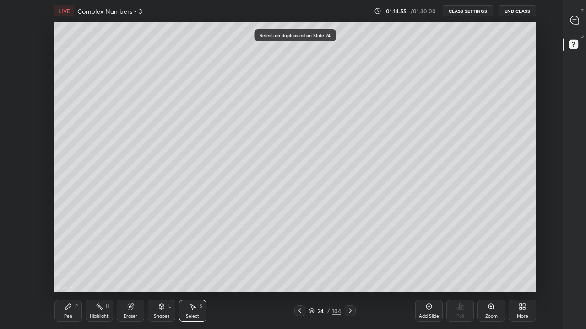
click at [301, 271] on icon at bounding box center [299, 310] width 7 height 7
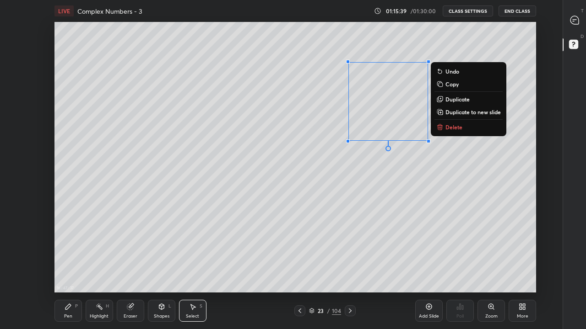
click at [349, 271] on icon at bounding box center [349, 310] width 7 height 7
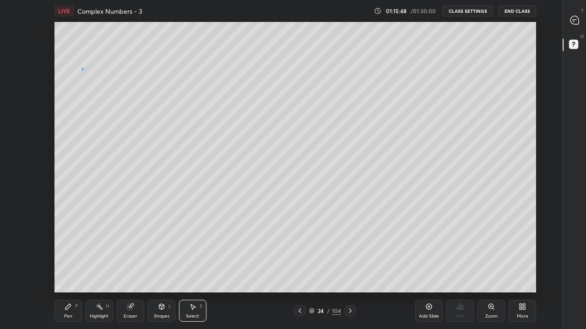
click at [82, 75] on div "0 ° Undo Copy Duplicate Duplicate to new slide Delete" at bounding box center [294, 157] width 481 height 271
click at [88, 66] on div "0 ° Undo Copy Duplicate Duplicate to new slide Delete" at bounding box center [294, 157] width 481 height 271
click at [72, 271] on div "Pen P" at bounding box center [67, 311] width 27 height 22
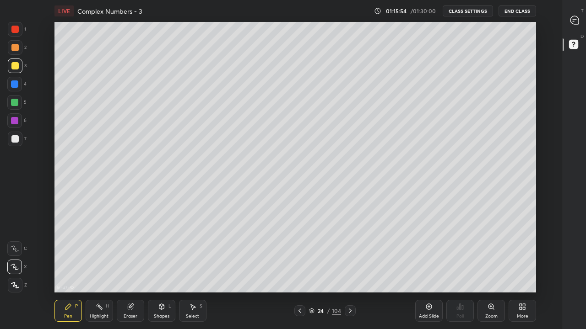
click at [462, 13] on button "CLASS SETTINGS" at bounding box center [467, 10] width 50 height 11
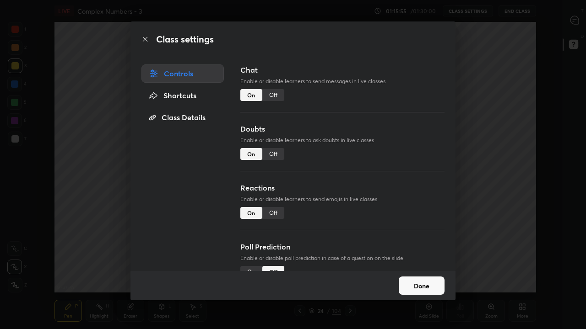
click at [274, 97] on div "Off" at bounding box center [273, 95] width 22 height 12
click at [414, 271] on button "Done" at bounding box center [421, 286] width 46 height 18
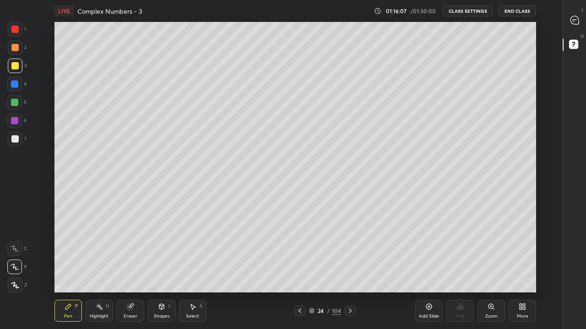
click at [518, 271] on div "More" at bounding box center [521, 311] width 27 height 22
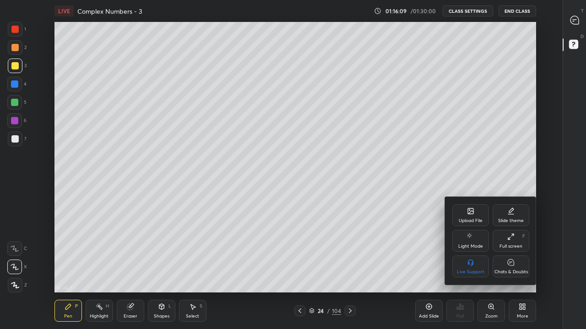
click at [506, 265] on div "Chats & Doubts" at bounding box center [510, 267] width 37 height 22
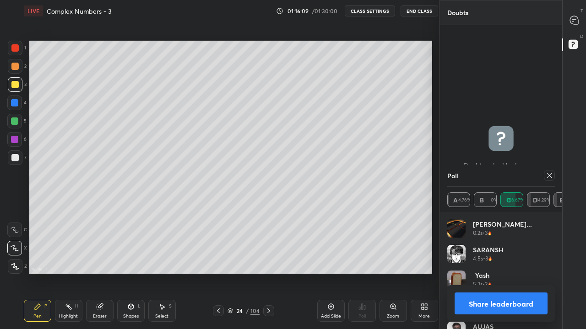
scroll to position [45475, 45343]
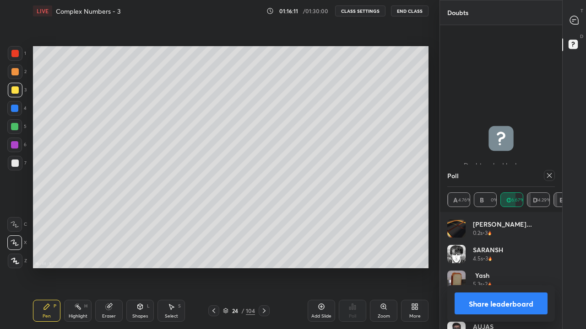
click at [550, 177] on icon at bounding box center [548, 175] width 7 height 7
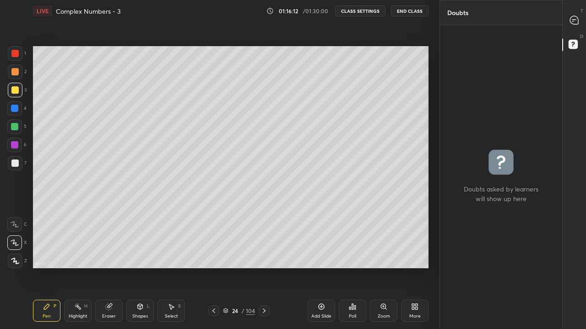
scroll to position [301, 119]
click at [422, 271] on div "More" at bounding box center [414, 311] width 27 height 22
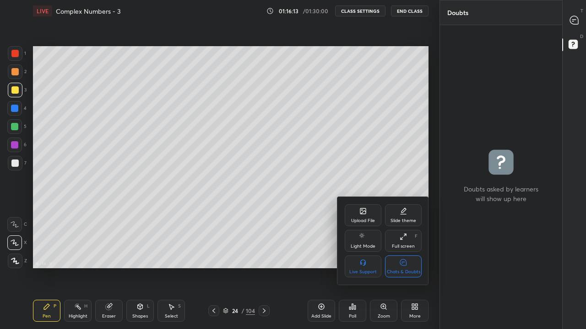
click at [411, 268] on div "Chats & Doubts" at bounding box center [403, 267] width 37 height 22
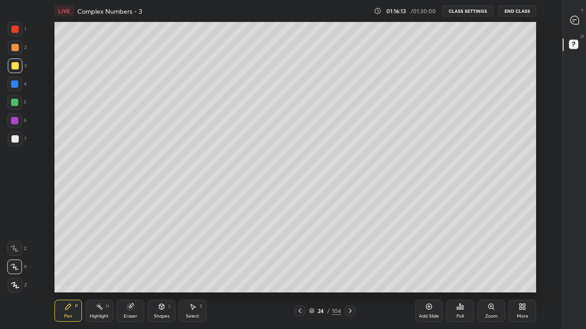
scroll to position [271, 531]
click at [458, 271] on div "Poll" at bounding box center [459, 311] width 27 height 22
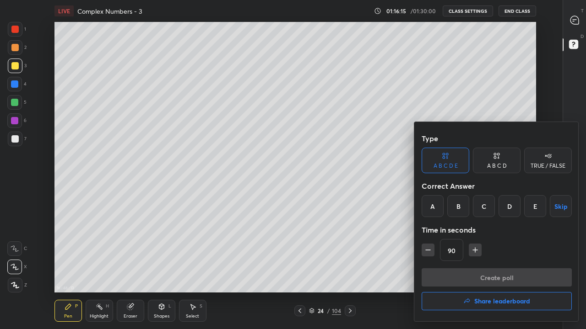
click at [507, 208] on div "D" at bounding box center [509, 206] width 22 height 22
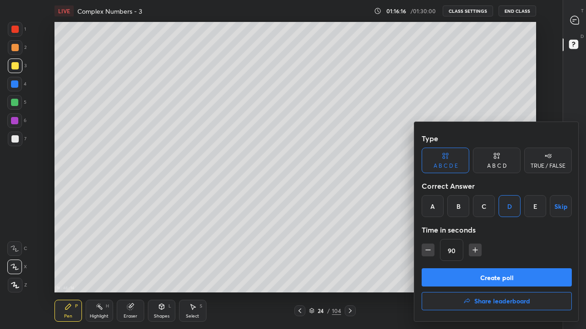
click at [475, 249] on icon "button" at bounding box center [475, 250] width 0 height 5
type input "105"
click at [469, 271] on button "Create poll" at bounding box center [496, 278] width 150 height 18
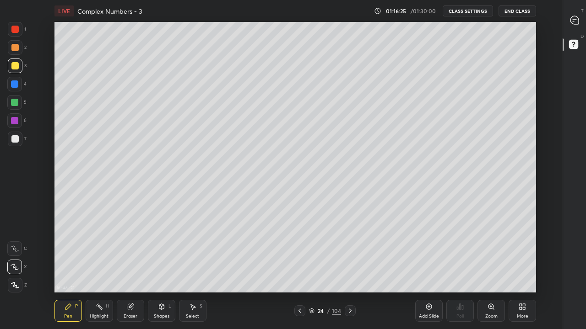
scroll to position [3, 0]
click at [13, 141] on div at bounding box center [14, 138] width 7 height 7
click at [16, 67] on div at bounding box center [14, 65] width 7 height 7
click at [517, 271] on div "More" at bounding box center [521, 311] width 27 height 22
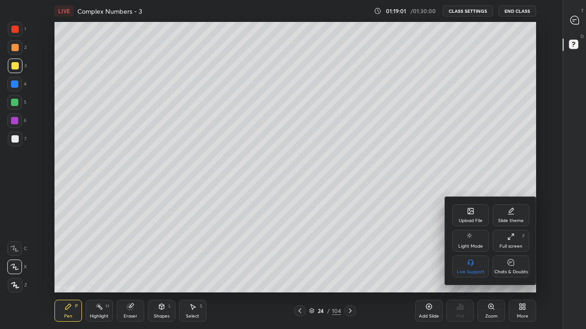
click at [509, 267] on icon at bounding box center [510, 263] width 7 height 10
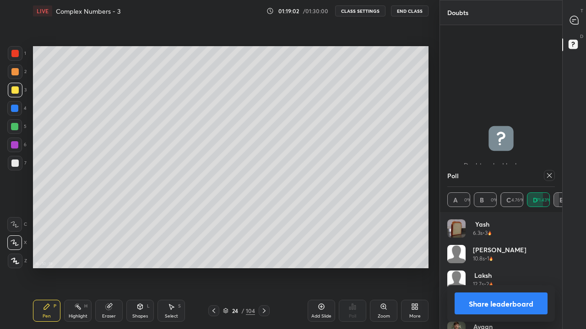
scroll to position [45475, 45343]
click at [551, 177] on icon at bounding box center [548, 175] width 7 height 7
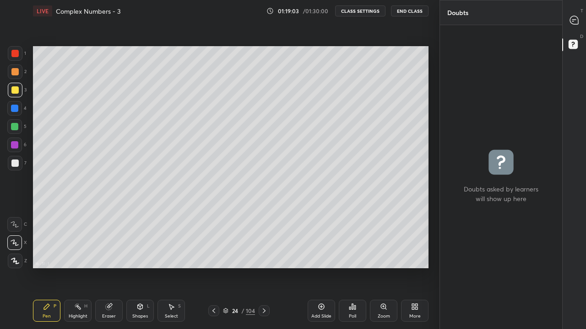
scroll to position [301, 119]
click at [419, 271] on div "More" at bounding box center [414, 311] width 27 height 22
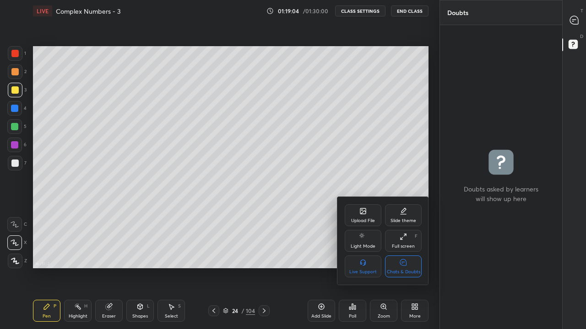
click at [413, 267] on div "Chats & Doubts" at bounding box center [403, 267] width 37 height 22
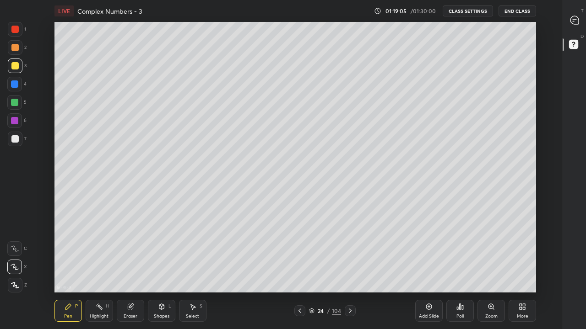
scroll to position [271, 531]
click at [464, 271] on div "Poll" at bounding box center [459, 311] width 27 height 22
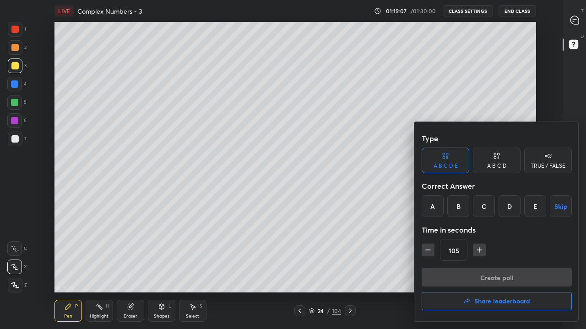
click at [439, 213] on div "A" at bounding box center [432, 206] width 22 height 22
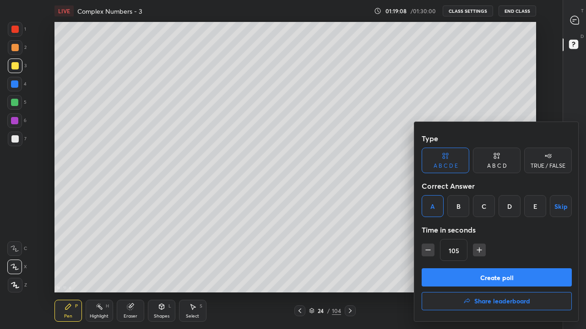
click at [432, 250] on icon "button" at bounding box center [427, 250] width 9 height 9
type input "90"
click at [451, 271] on button "Create poll" at bounding box center [496, 278] width 150 height 18
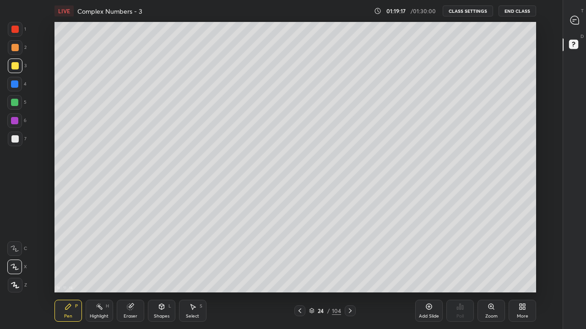
scroll to position [3, 0]
click at [469, 11] on button "CLASS SETTINGS" at bounding box center [467, 10] width 50 height 11
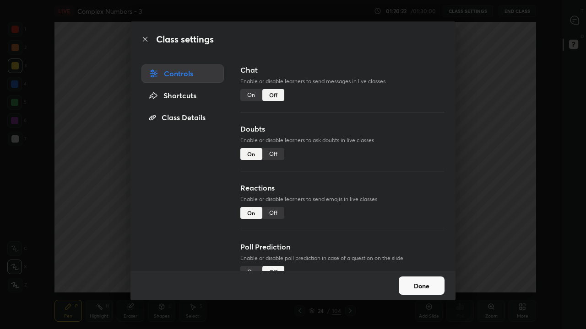
click at [253, 96] on div "On" at bounding box center [251, 95] width 22 height 12
click at [426, 271] on button "Done" at bounding box center [421, 286] width 46 height 18
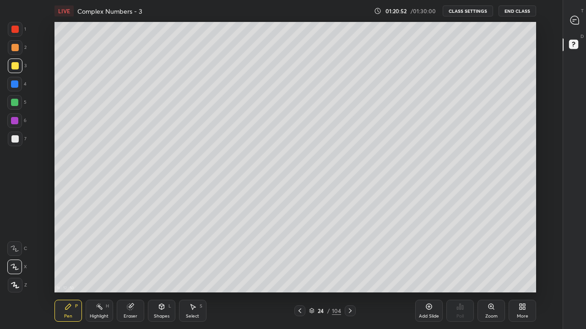
click at [12, 142] on div at bounding box center [14, 138] width 7 height 7
click at [525, 271] on div "More" at bounding box center [521, 316] width 11 height 5
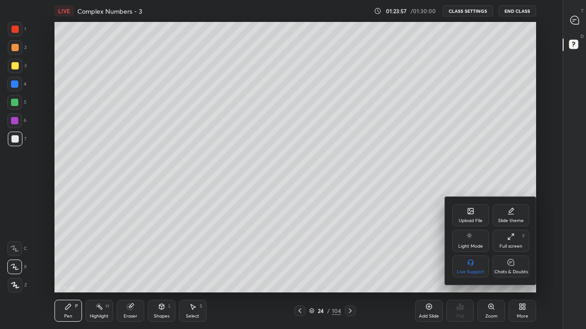
click at [511, 271] on div "Chats & Doubts" at bounding box center [510, 272] width 33 height 5
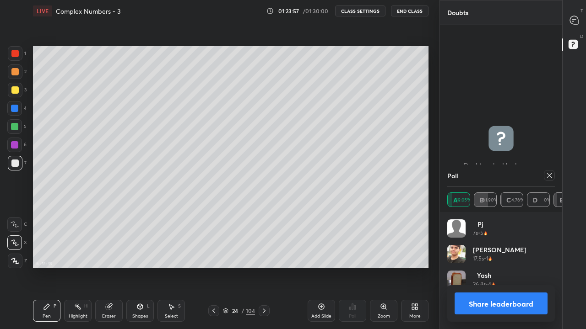
scroll to position [45475, 45343]
click at [511, 271] on button "Share leaderboard" at bounding box center [500, 304] width 93 height 22
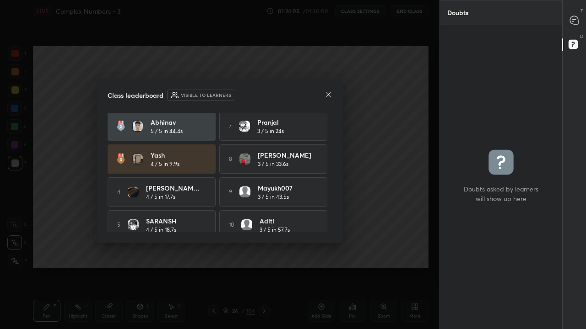
scroll to position [45, 0]
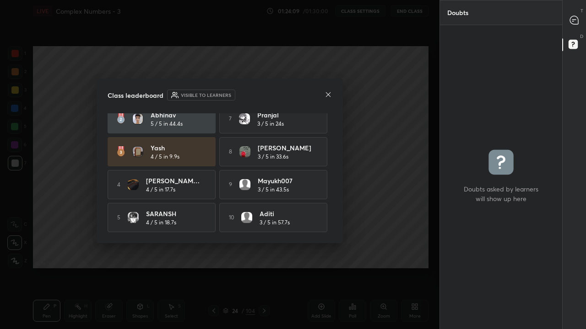
click at [328, 94] on icon at bounding box center [327, 94] width 7 height 7
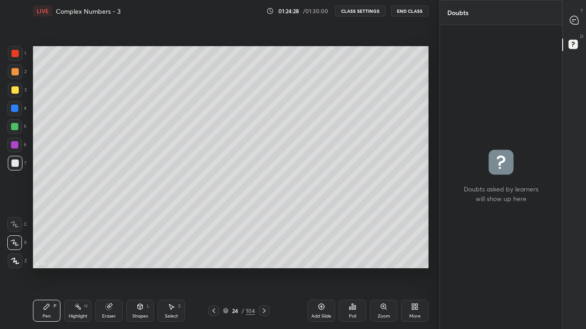
click at [417, 271] on div "More" at bounding box center [414, 311] width 27 height 22
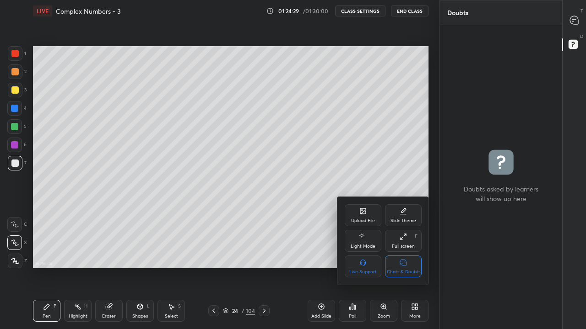
click at [414, 271] on div "Chats & Doubts" at bounding box center [403, 272] width 33 height 5
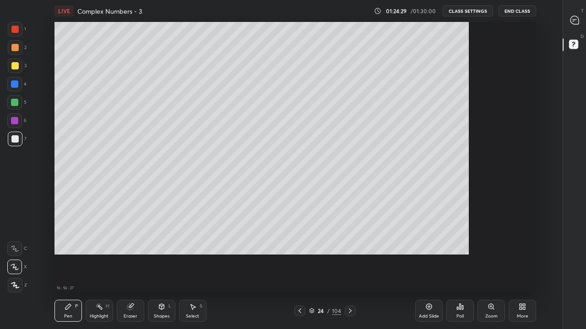
scroll to position [271, 531]
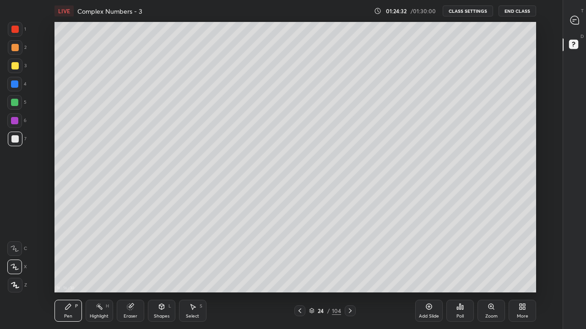
click at [430, 271] on div "Add Slide" at bounding box center [428, 311] width 27 height 22
click at [300, 271] on icon at bounding box center [299, 310] width 7 height 7
click at [351, 271] on icon at bounding box center [349, 310] width 7 height 7
click at [12, 66] on div at bounding box center [14, 65] width 7 height 7
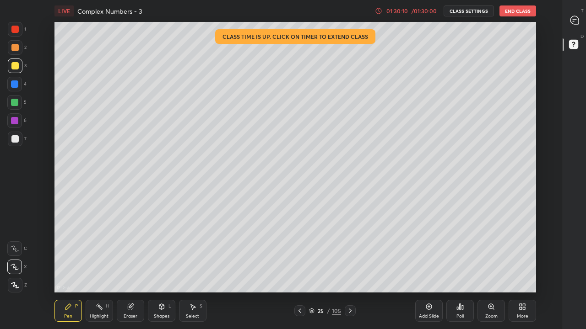
click at [460, 13] on button "CLASS SETTINGS" at bounding box center [468, 10] width 50 height 11
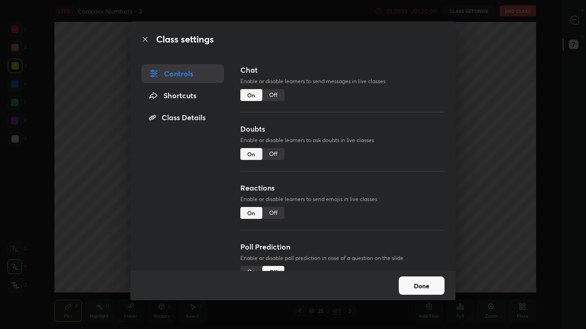
click at [414, 271] on button "Done" at bounding box center [421, 286] width 46 height 18
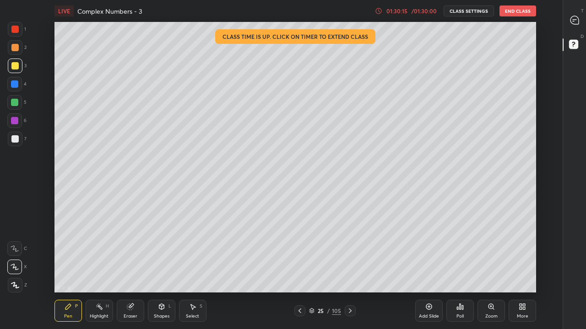
click at [425, 11] on div "/ 01:30:00" at bounding box center [423, 10] width 28 height 5
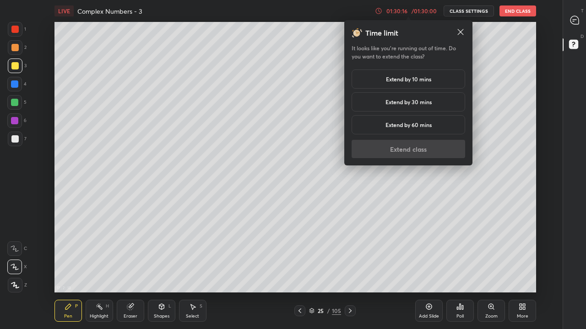
click at [368, 81] on div "Extend by 10 mins" at bounding box center [407, 79] width 113 height 19
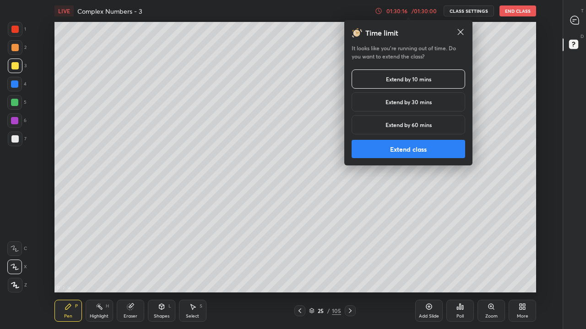
click at [375, 150] on button "Extend class" at bounding box center [407, 149] width 113 height 18
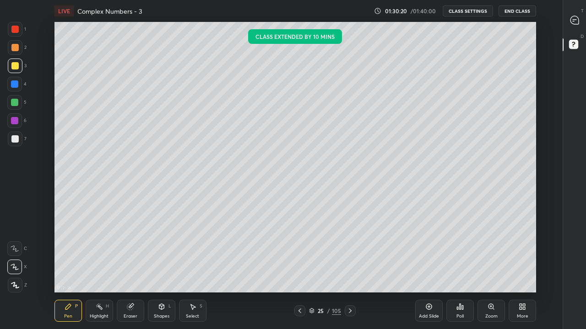
click at [300, 271] on icon at bounding box center [299, 310] width 7 height 7
click at [349, 271] on icon at bounding box center [349, 310] width 7 height 7
click at [430, 271] on div "Add Slide" at bounding box center [428, 311] width 27 height 22
click at [17, 137] on div at bounding box center [14, 138] width 7 height 7
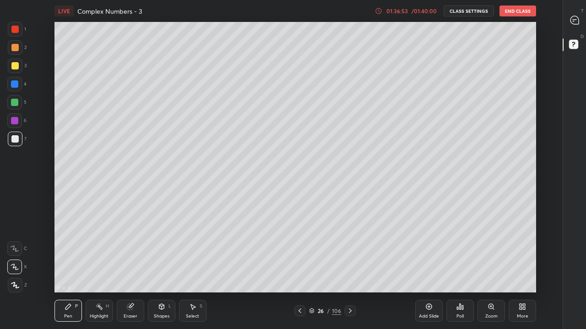
click at [197, 271] on div "Select" at bounding box center [192, 316] width 13 height 5
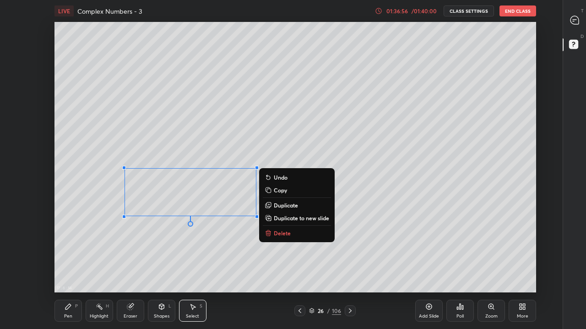
click at [294, 218] on p "Duplicate to new slide" at bounding box center [301, 218] width 55 height 7
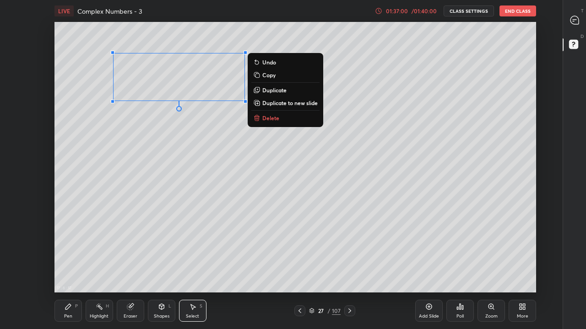
click at [155, 131] on div "0 ° Undo Copy Duplicate Duplicate to new slide Delete" at bounding box center [294, 157] width 481 height 271
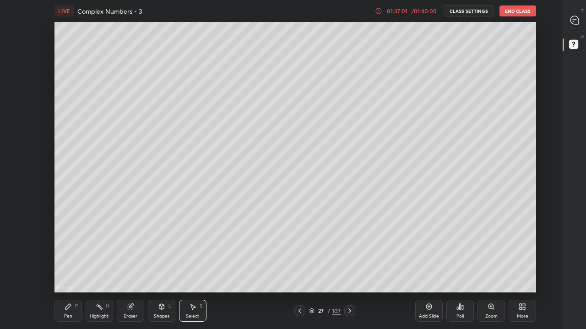
click at [73, 271] on div "Pen P" at bounding box center [67, 311] width 27 height 22
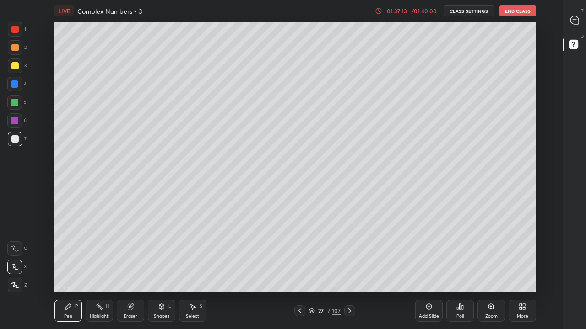
click at [134, 271] on div "Eraser" at bounding box center [130, 311] width 27 height 22
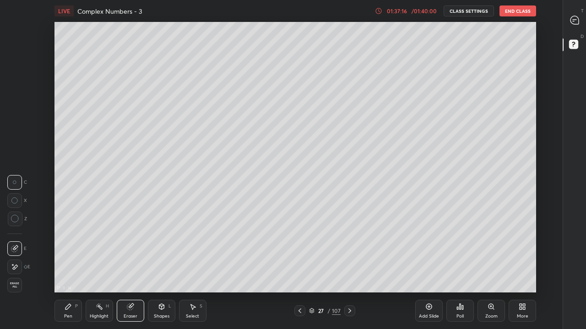
click at [65, 271] on div "Pen" at bounding box center [68, 316] width 8 height 5
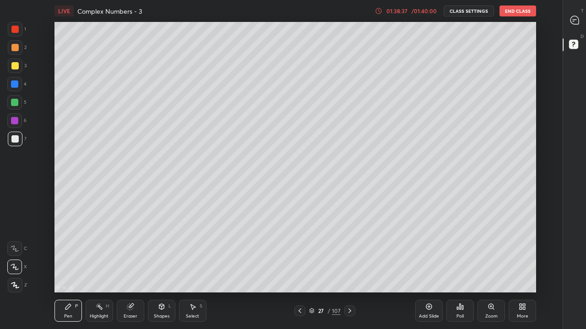
click at [17, 71] on div at bounding box center [15, 66] width 15 height 15
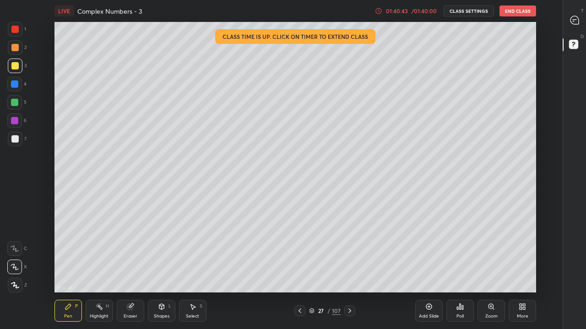
click at [519, 11] on button "End Class" at bounding box center [517, 10] width 37 height 11
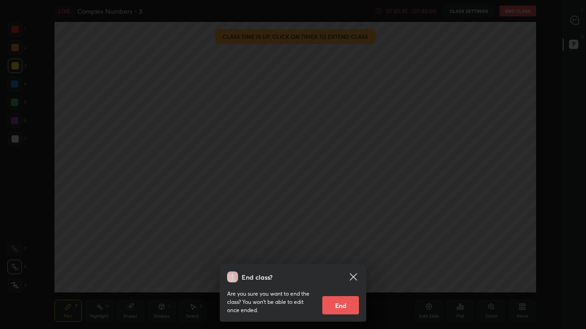
click at [336, 271] on button "End" at bounding box center [340, 305] width 37 height 18
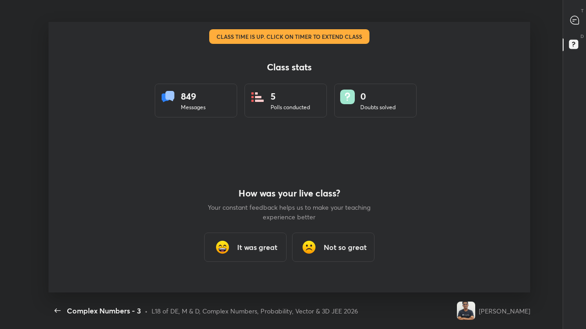
scroll to position [271, 578]
